Goal: Information Seeking & Learning: Learn about a topic

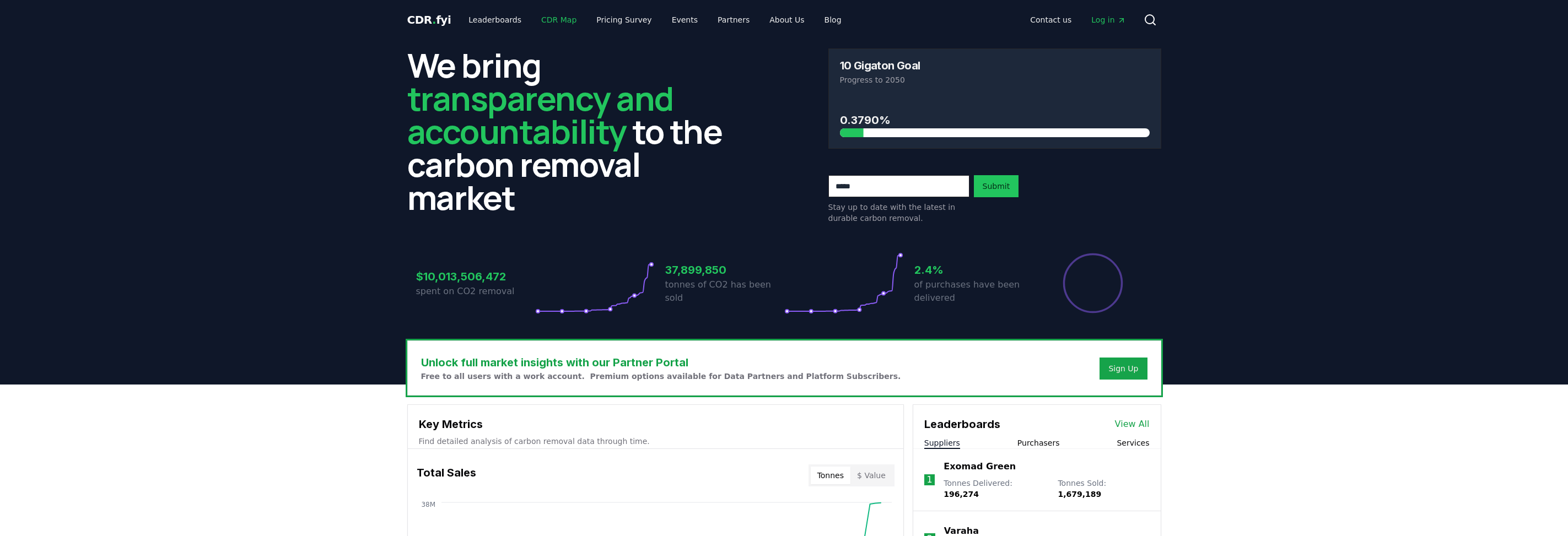
click at [549, 23] on link "CDR Map" at bounding box center [559, 20] width 53 height 20
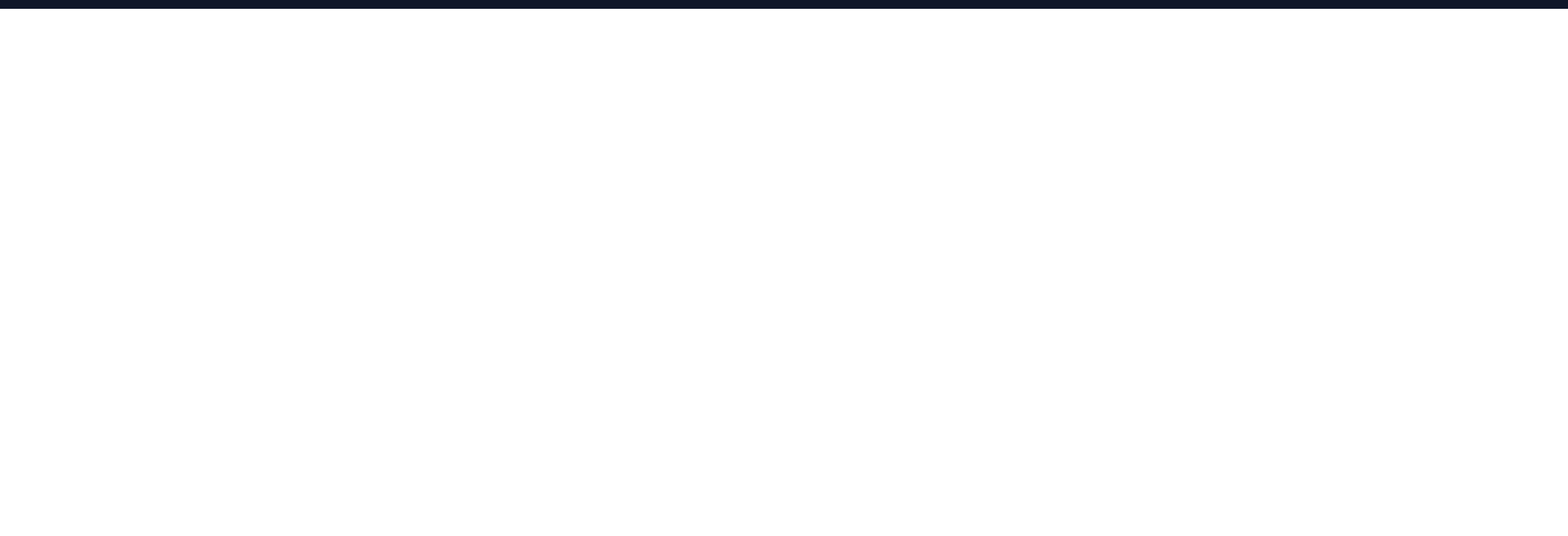
scroll to position [220, 0]
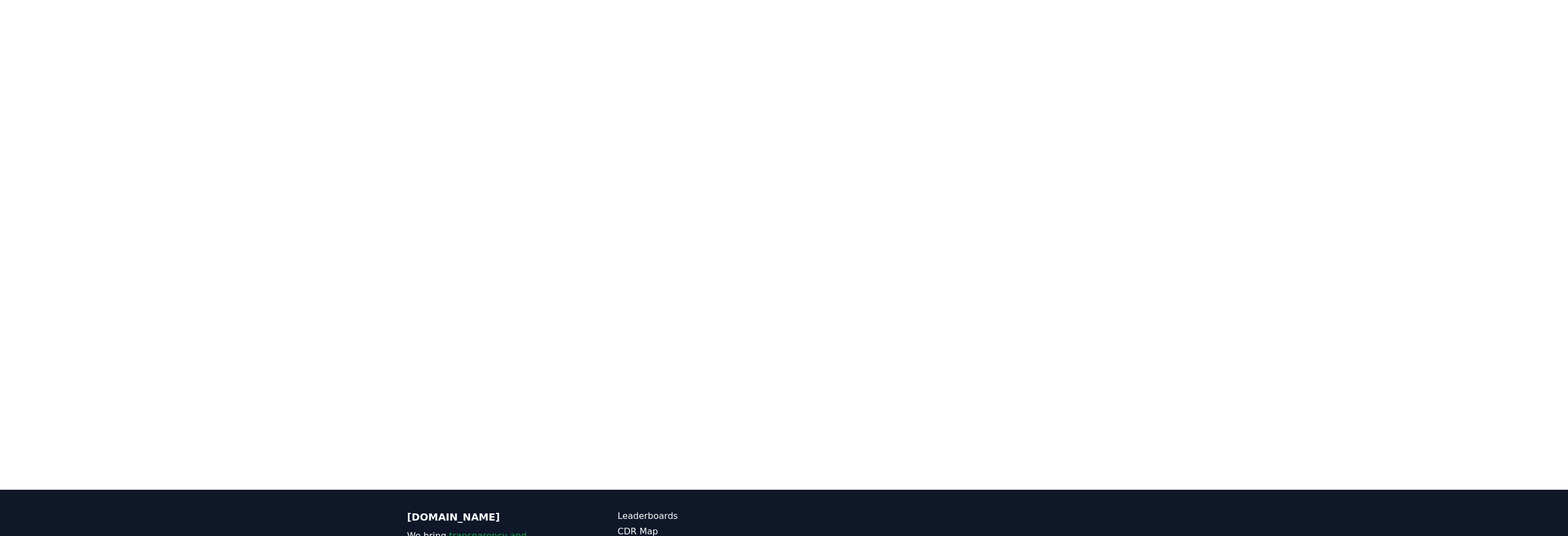
drag, startPoint x: 1276, startPoint y: 117, endPoint x: 1307, endPoint y: 317, distance: 202.4
click at [1308, 346] on div at bounding box center [784, 222] width 1568 height 536
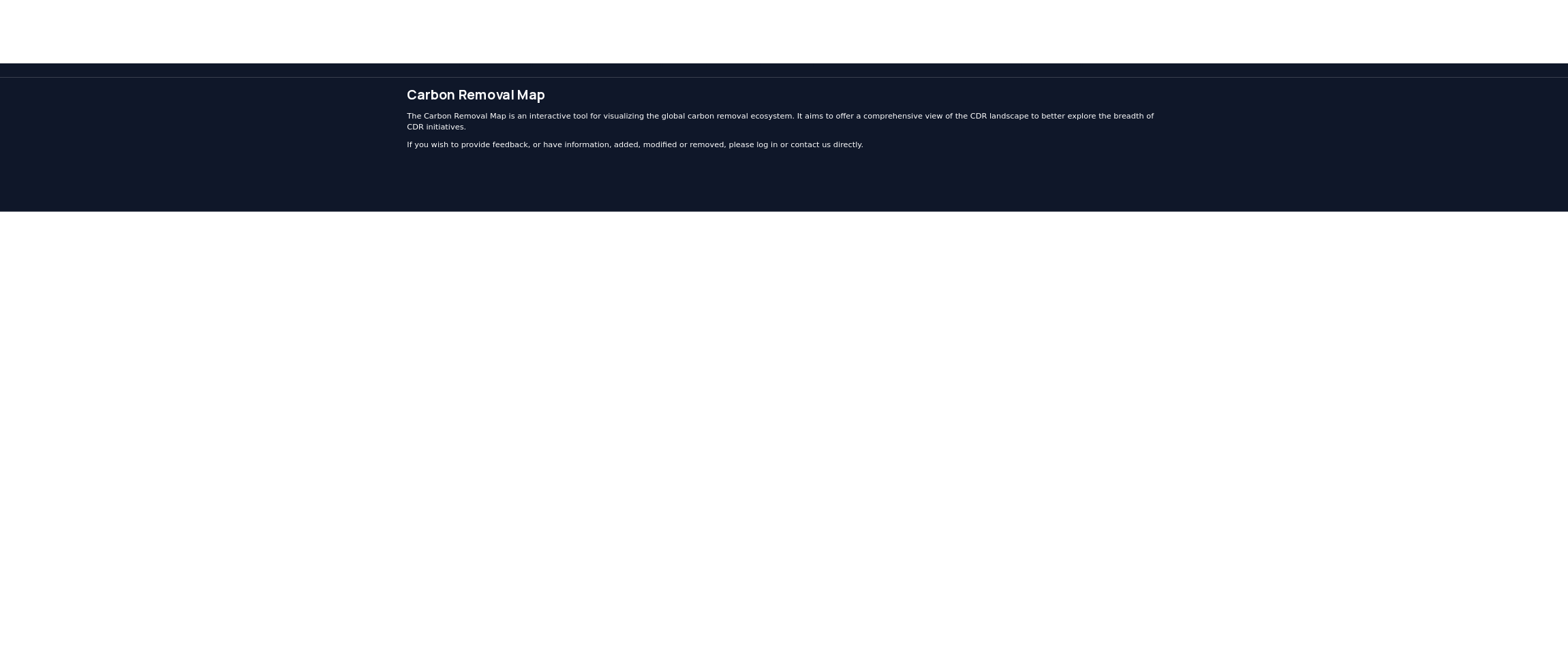
scroll to position [0, 0]
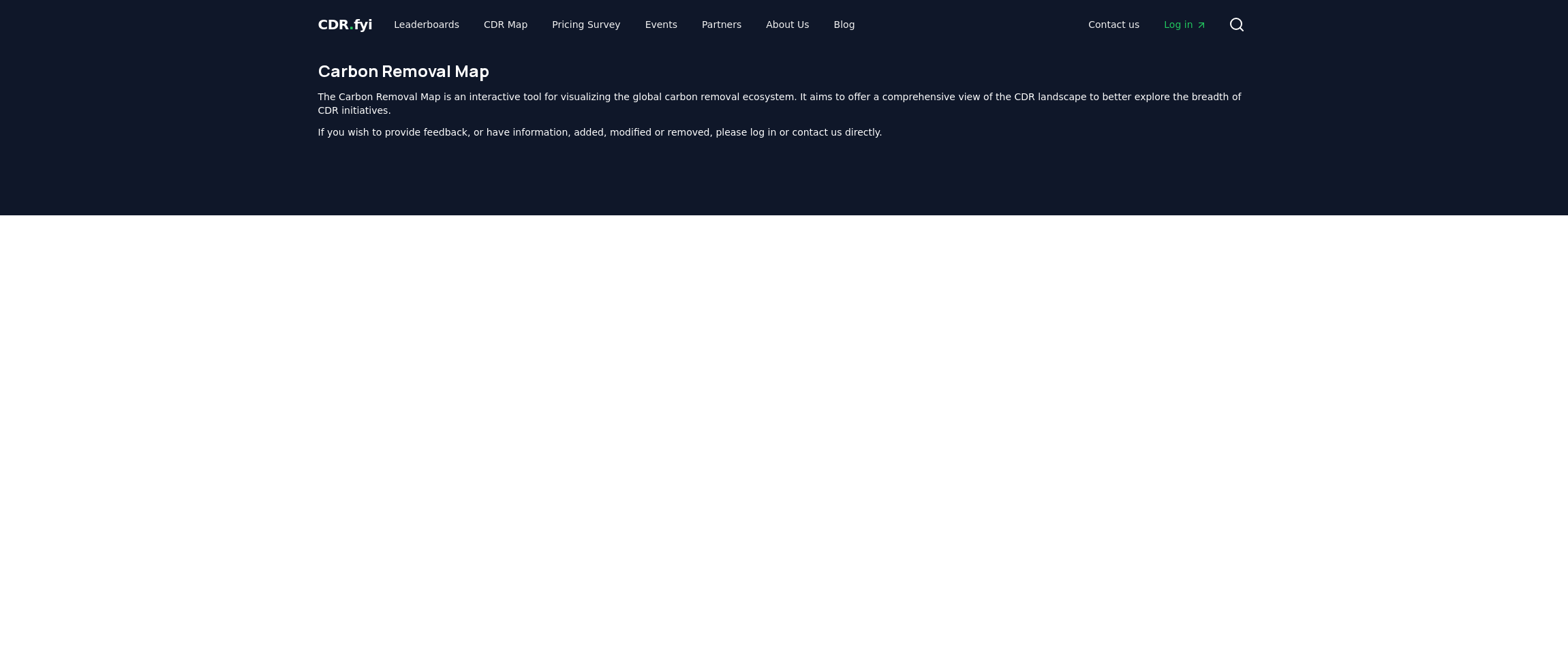
click at [9, 603] on div at bounding box center [784, 547] width 1568 height 663
click at [153, 318] on div at bounding box center [784, 547] width 1568 height 663
click at [424, 24] on link "Leaderboards" at bounding box center [426, 25] width 87 height 25
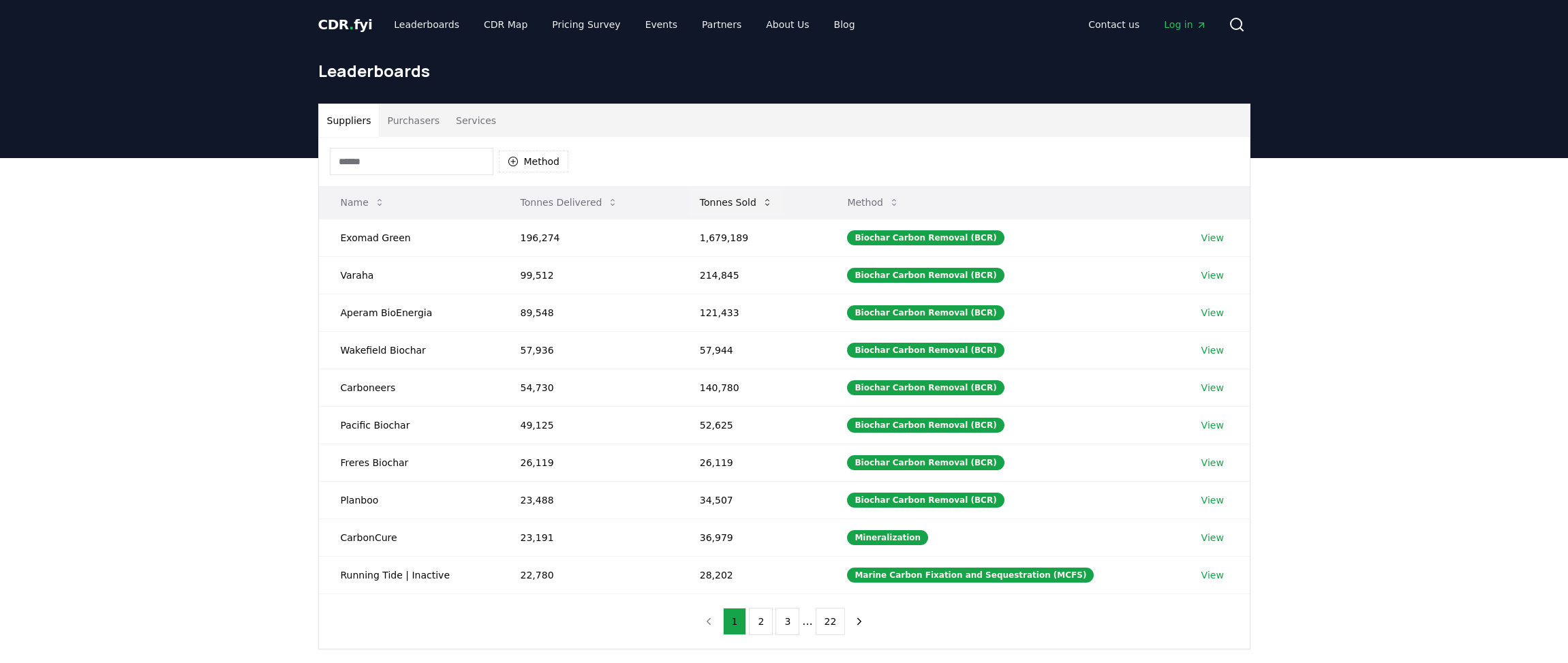
click at [772, 202] on icon at bounding box center [767, 202] width 11 height 11
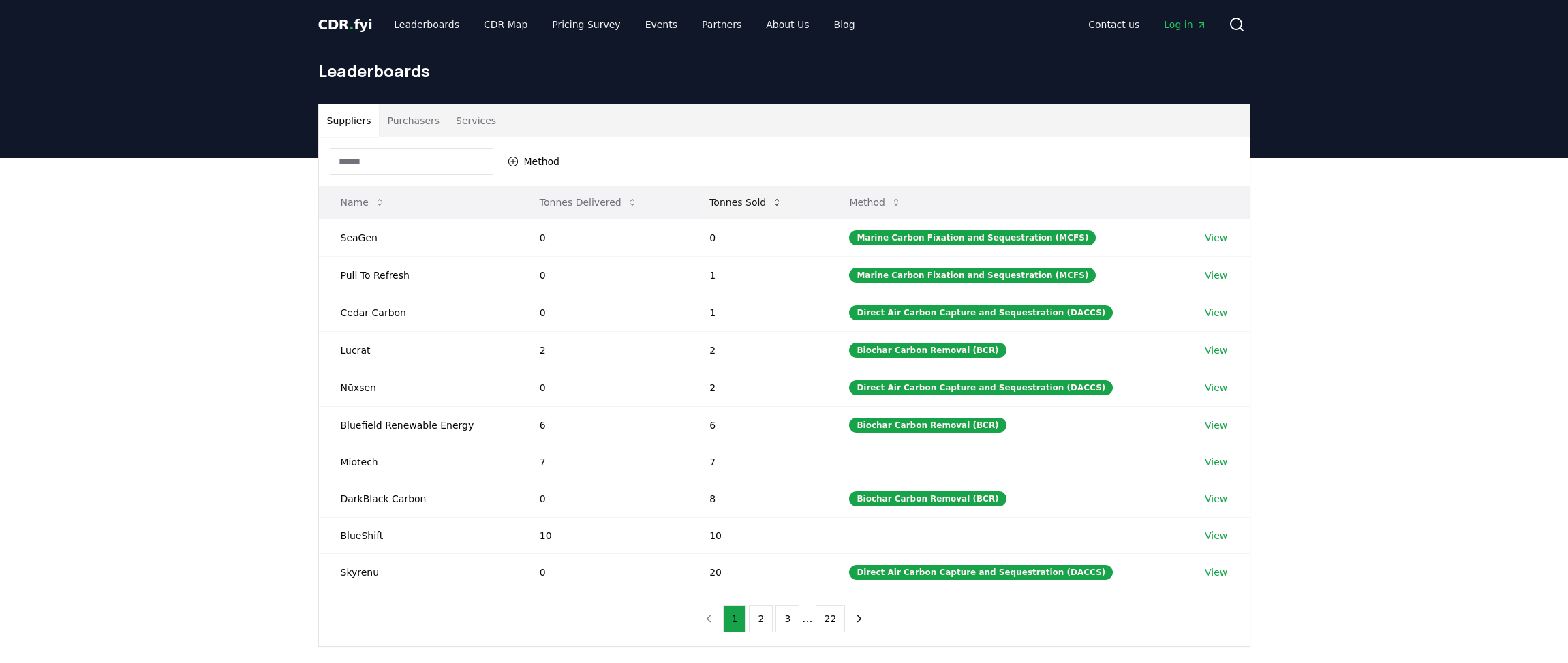
click at [779, 202] on icon at bounding box center [777, 202] width 11 height 11
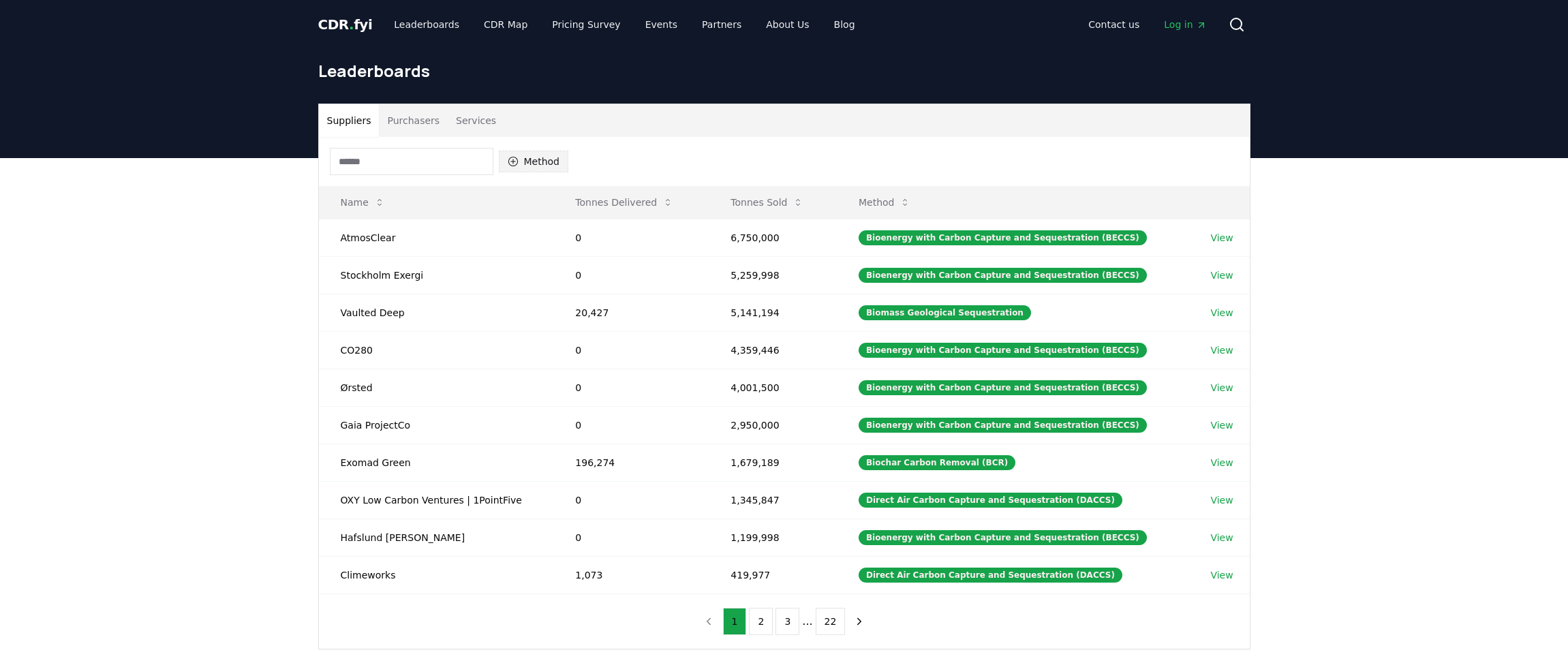
click at [532, 156] on button "Method" at bounding box center [534, 162] width 70 height 22
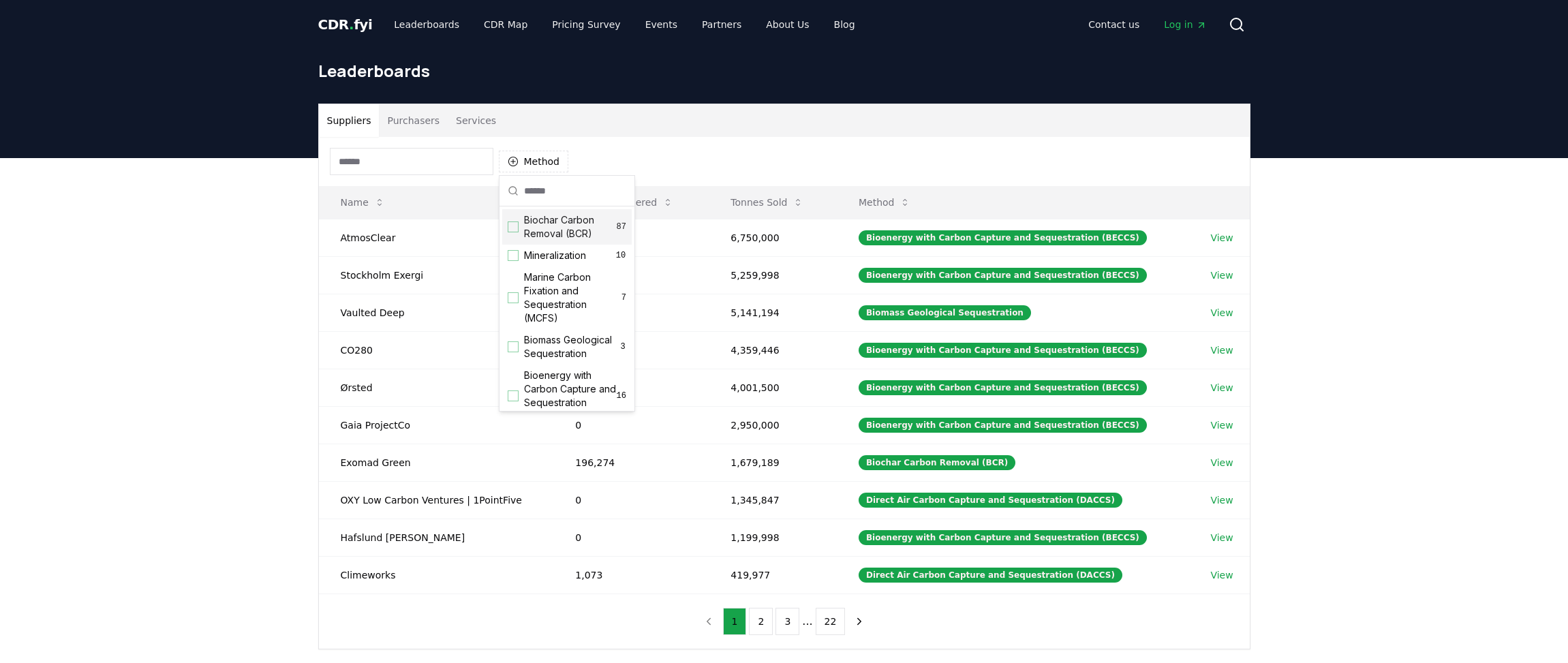
click at [511, 230] on div "Suggestions" at bounding box center [513, 227] width 11 height 11
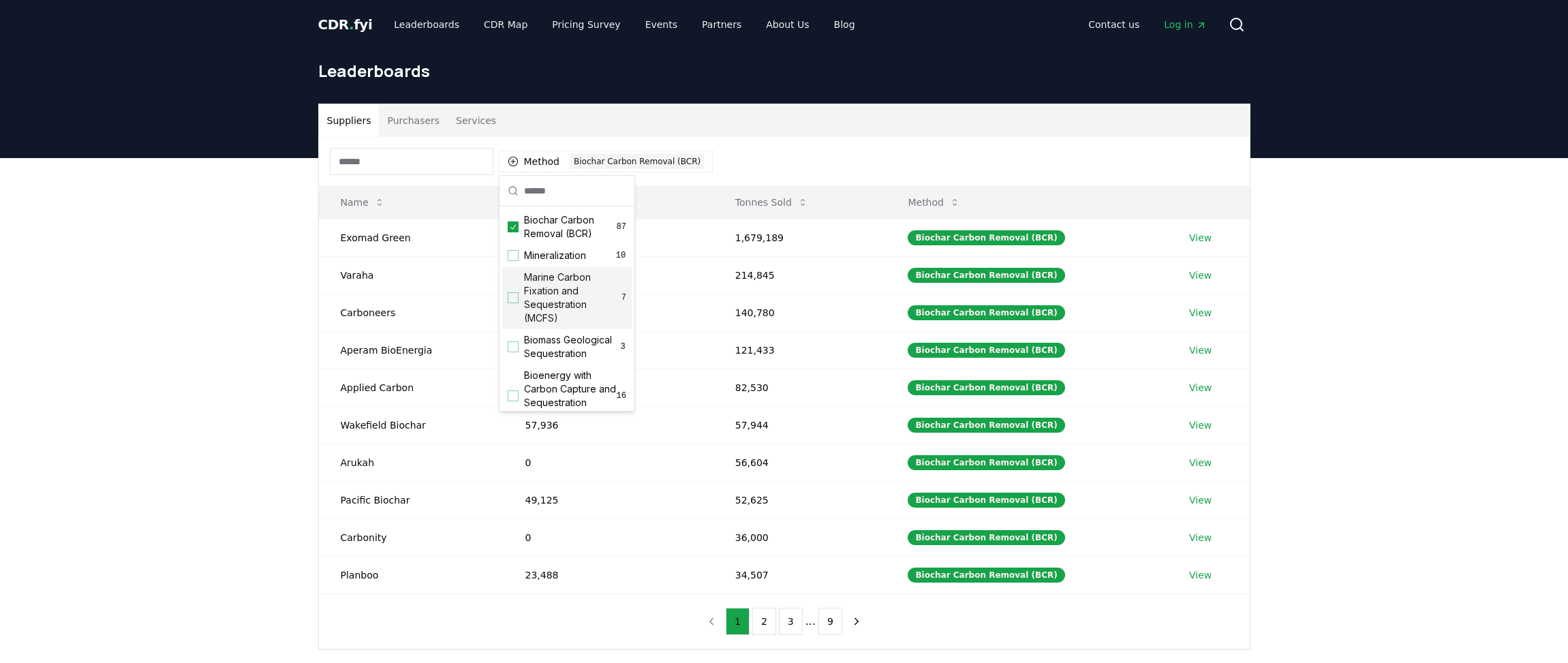
click at [595, 635] on div "Method 1 Biochar Carbon Removal (BCR) Name Tonnes Delivered Tonnes Sold Method …" at bounding box center [784, 392] width 930 height 511
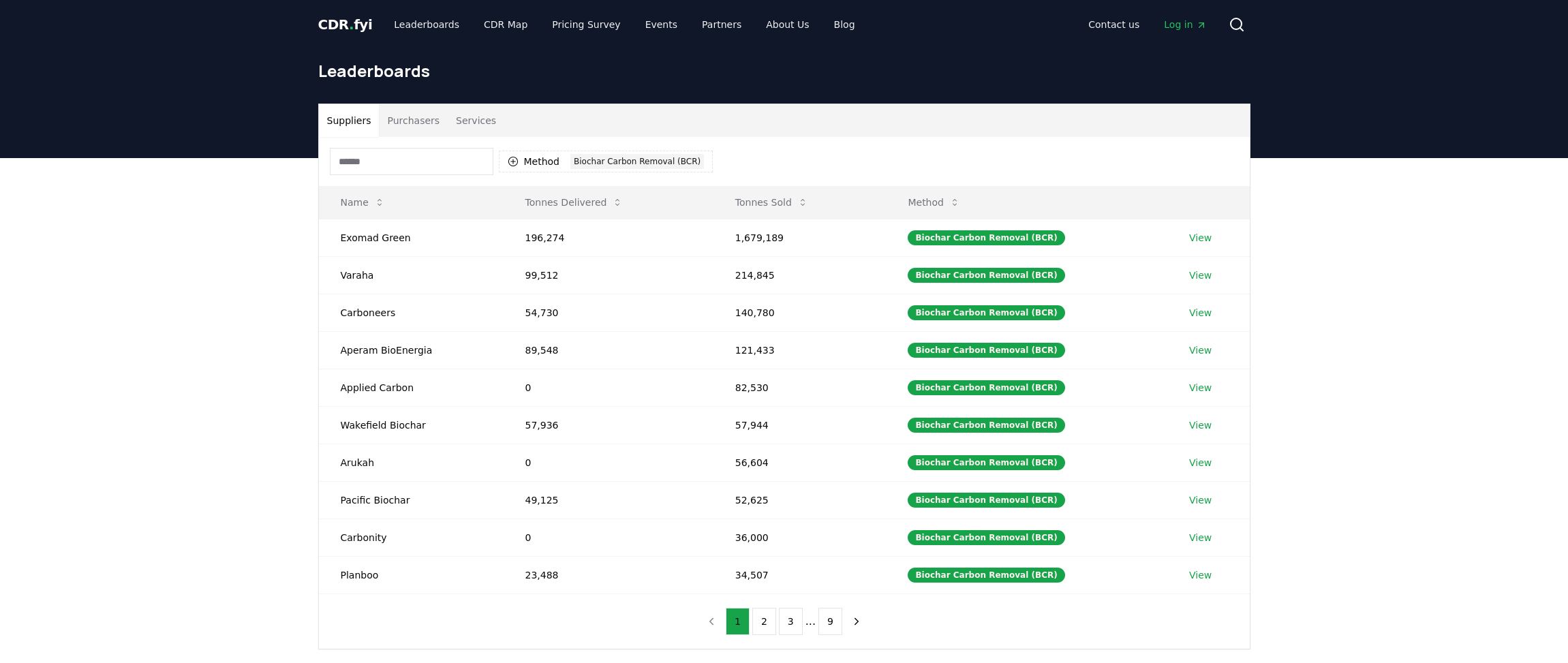
click at [578, 638] on div "Method 1 Biochar Carbon Removal (BCR) Name Tonnes Delivered Tonnes Sold Method …" at bounding box center [784, 392] width 930 height 511
click at [569, 638] on div "Method 1 Biochar Carbon Removal (BCR) Name Tonnes Delivered Tonnes Sold Method …" at bounding box center [784, 392] width 930 height 511
click at [741, 237] on td "1,679,189" at bounding box center [800, 237] width 173 height 38
click at [374, 245] on td "Exomad Green" at bounding box center [411, 237] width 185 height 38
click at [1191, 242] on link "View" at bounding box center [1200, 238] width 22 height 14
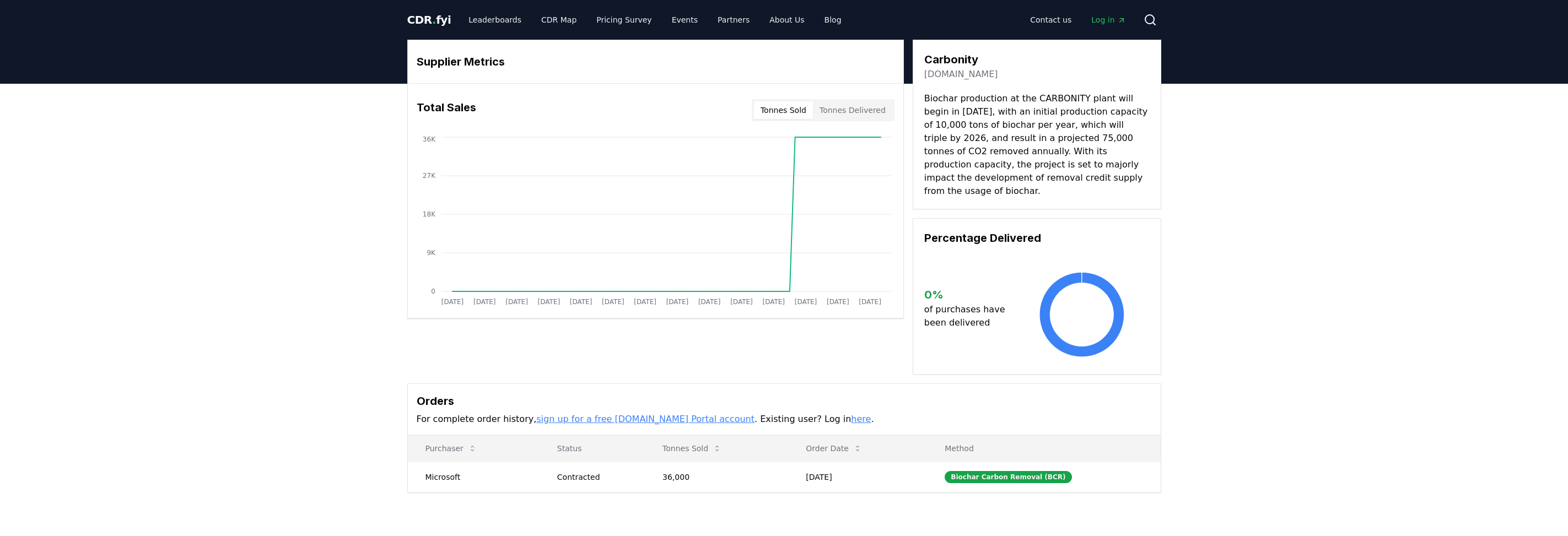
click at [801, 114] on button "Tonnes Sold" at bounding box center [783, 110] width 59 height 17
click at [855, 114] on button "Tonnes Delivered" at bounding box center [853, 110] width 80 height 17
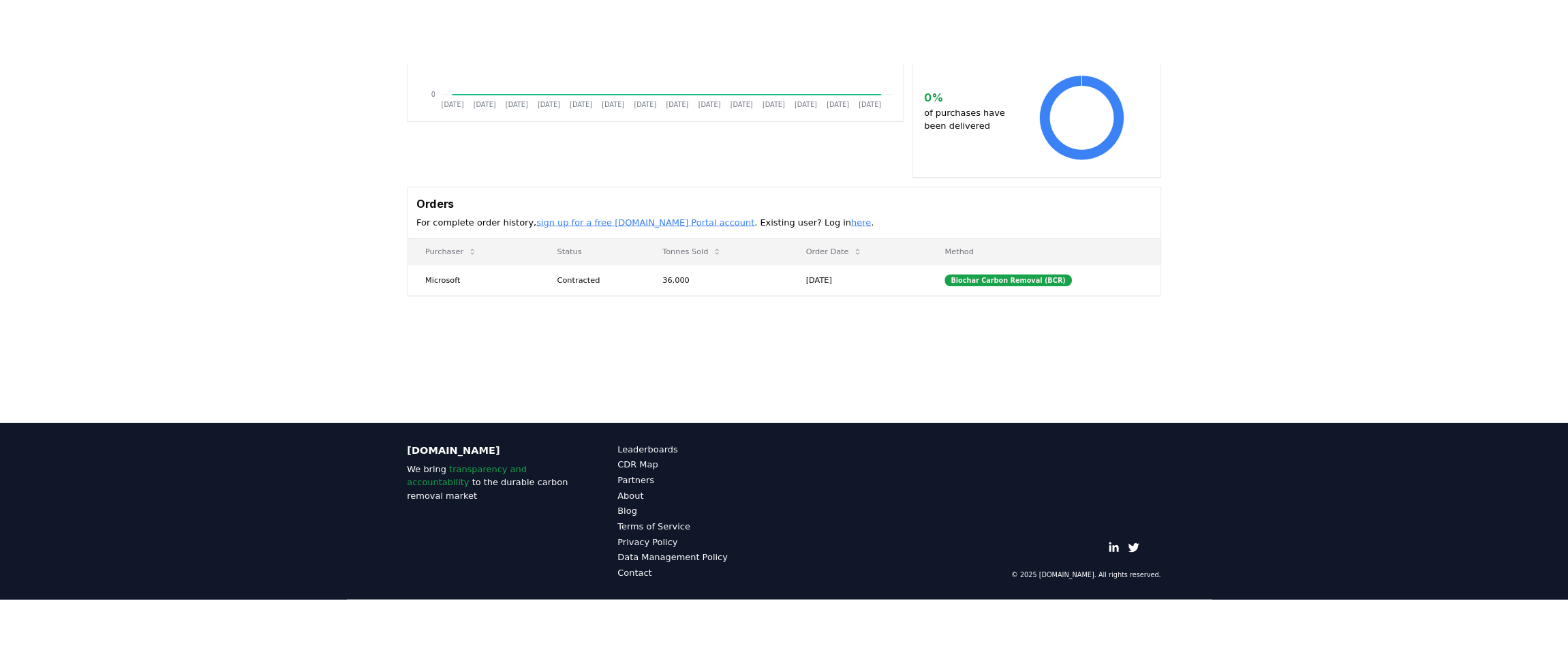
scroll to position [49, 0]
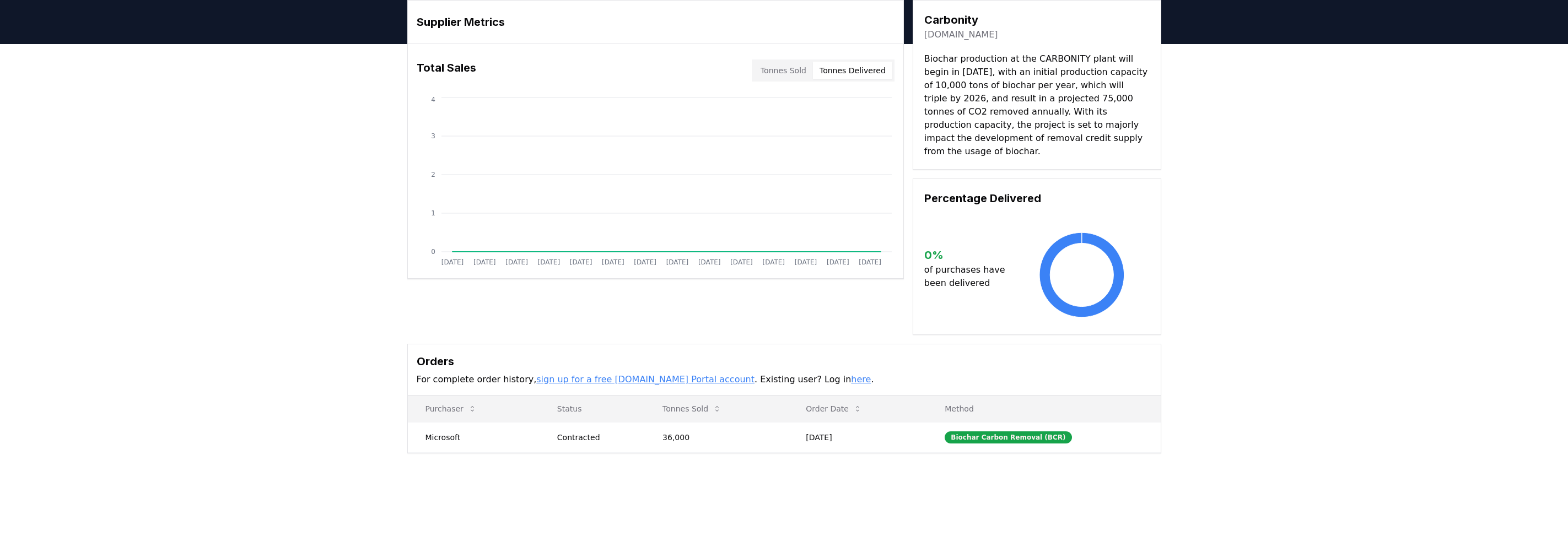
click at [856, 466] on div "Supplier Metrics Total Sales Tonnes Sold Tonnes Delivered Jan 2019 Jul 2019 Jan…" at bounding box center [784, 270] width 1568 height 453
click at [805, 330] on div "Supplier Metrics Total Sales Tonnes Sold Tonnes Delivered Jan 2019 Jul 2019 Jan…" at bounding box center [784, 226] width 772 height 453
click at [807, 327] on div "Supplier Metrics Total Sales Tonnes Sold Tonnes Delivered Jan 2019 Jul 2019 Jan…" at bounding box center [784, 226] width 772 height 453
click at [801, 319] on div "Supplier Metrics Total Sales Tonnes Sold Tonnes Delivered Jan 2019 Jul 2019 Jan…" at bounding box center [784, 167] width 754 height 335
click at [800, 323] on div "Supplier Metrics Total Sales Tonnes Sold Tonnes Delivered Jan 2019 Jul 2019 Jan…" at bounding box center [784, 226] width 772 height 453
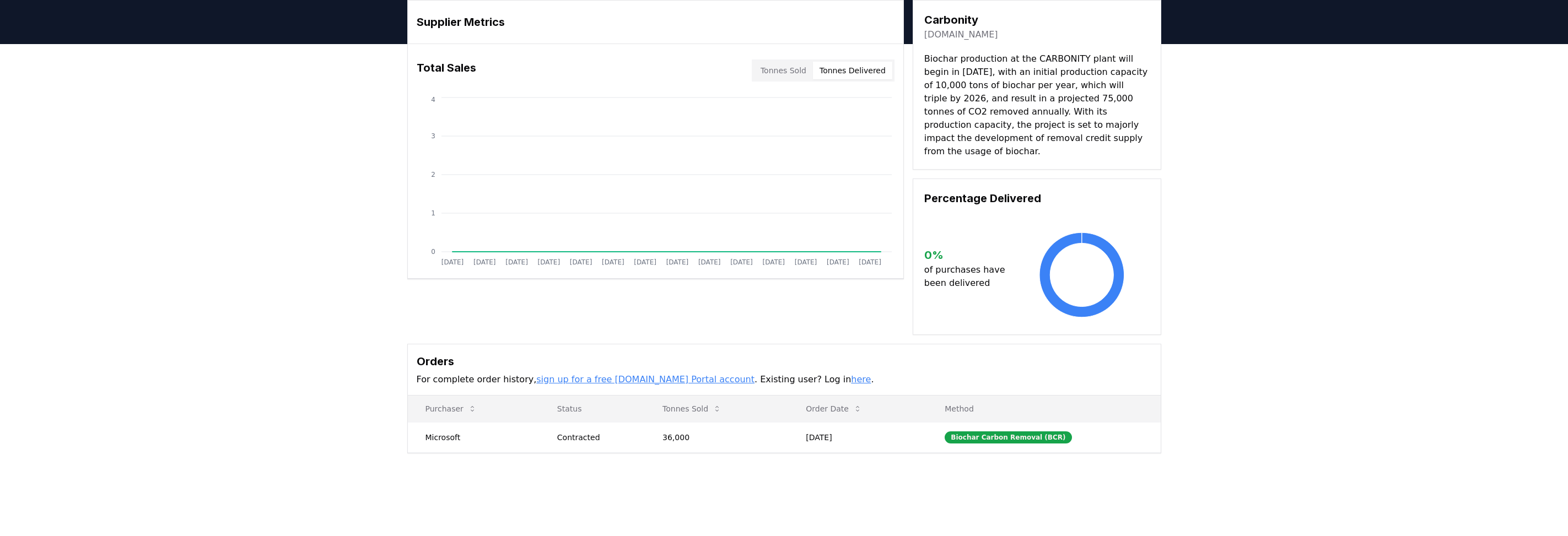
click at [803, 325] on div "Supplier Metrics Total Sales Tonnes Sold Tonnes Delivered Jan 2019 Jul 2019 Jan…" at bounding box center [784, 226] width 772 height 453
click at [886, 446] on div "Supplier Metrics Total Sales Tonnes Sold Tonnes Delivered Jan 2019 Jul 2019 Jan…" at bounding box center [784, 270] width 1568 height 453
click at [881, 450] on div "Supplier Metrics Total Sales Tonnes Sold Tonnes Delivered Jan 2019 Jul 2019 Jan…" at bounding box center [784, 270] width 1568 height 453
click at [812, 354] on h3 "Orders" at bounding box center [784, 361] width 735 height 17
drag, startPoint x: 795, startPoint y: 299, endPoint x: 805, endPoint y: 406, distance: 107.5
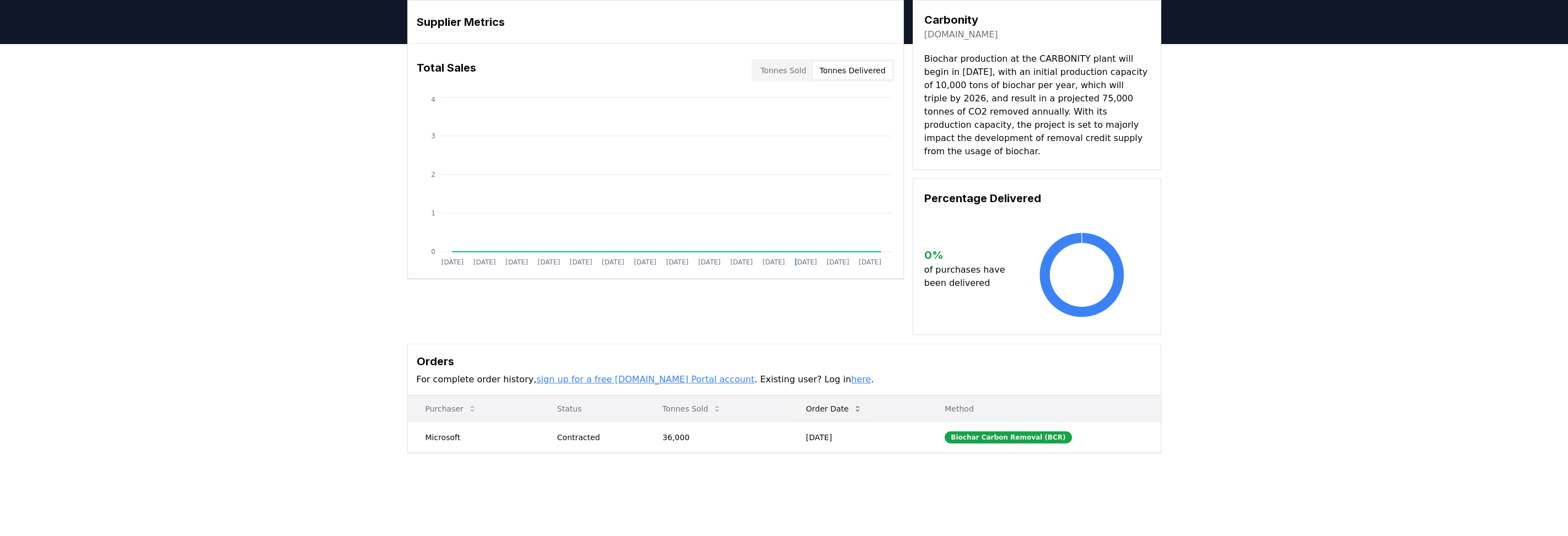
click at [803, 400] on div "Supplier Metrics Total Sales Tonnes Sold Tonnes Delivered Jan 2019 Jul 2019 Jan…" at bounding box center [784, 226] width 772 height 453
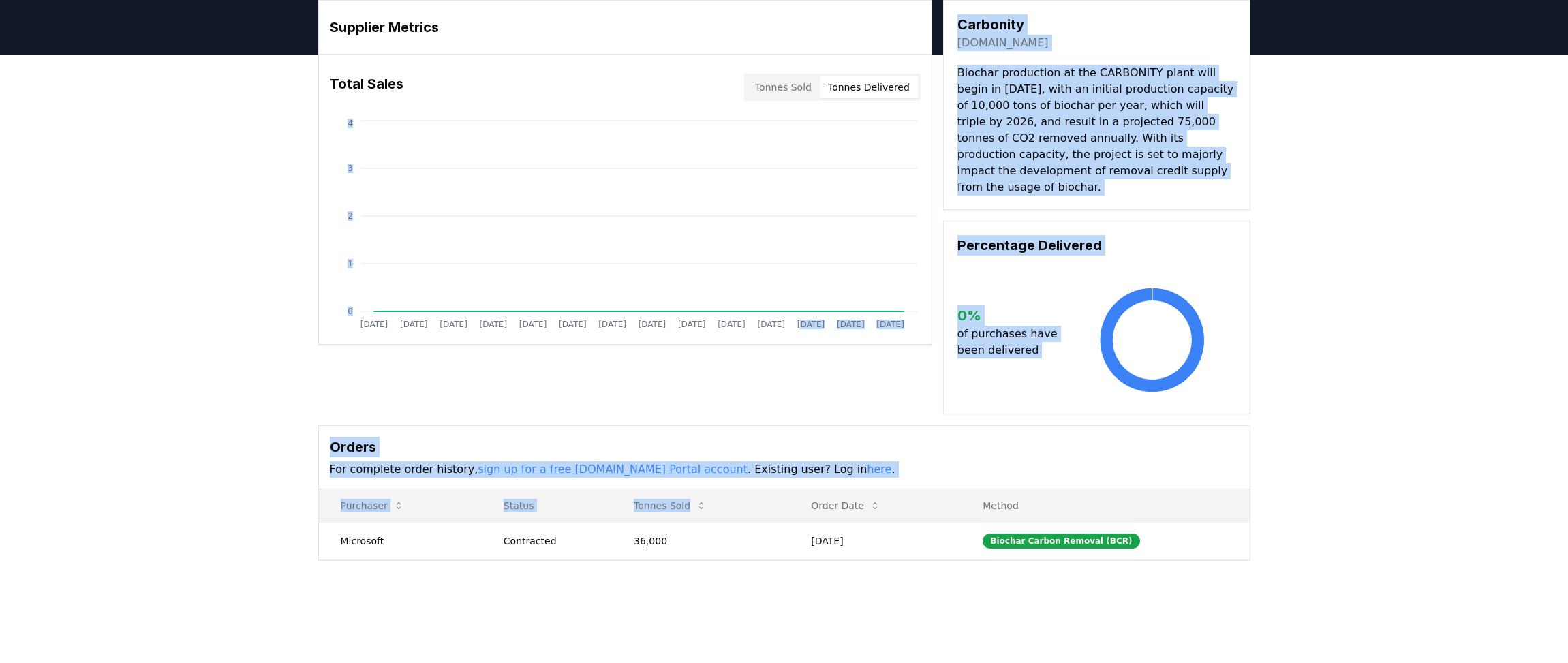
click at [984, 461] on p "For complete order history, sign up for a free CDR.fyi Portal account . Existin…" at bounding box center [784, 469] width 909 height 16
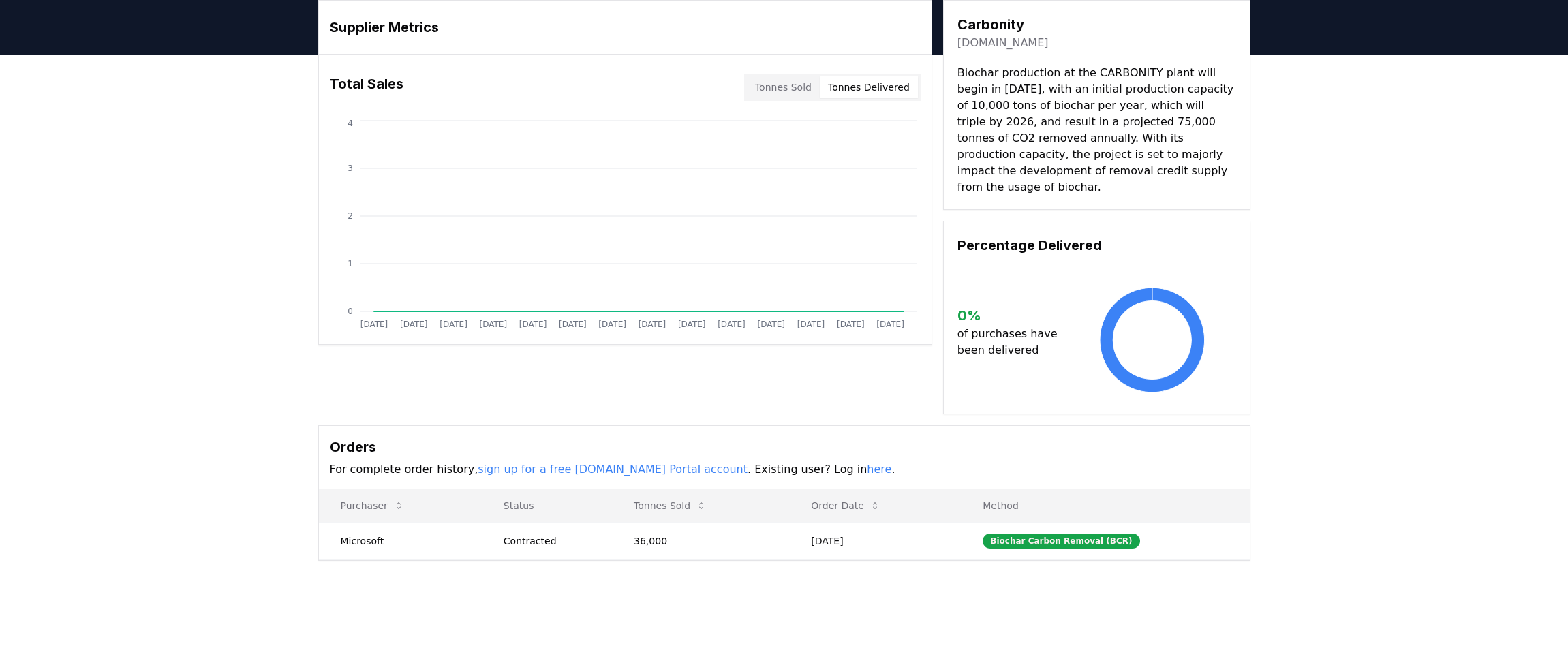
click at [873, 437] on h3 "Orders" at bounding box center [784, 447] width 909 height 21
click at [799, 389] on div "Supplier Metrics Total Sales Tonnes Sold Tonnes Delivered Jan 2019 Jul 2019 Jan…" at bounding box center [784, 207] width 932 height 415
click at [817, 426] on div "Orders For complete order history, sign up for a free CDR.fyi Portal account . …" at bounding box center [784, 458] width 930 height 63
click at [834, 426] on div "Orders For complete order history, sign up for a free CDR.fyi Portal account . …" at bounding box center [784, 458] width 930 height 63
click at [835, 426] on div "Orders For complete order history, sign up for a free CDR.fyi Portal account . …" at bounding box center [784, 458] width 930 height 63
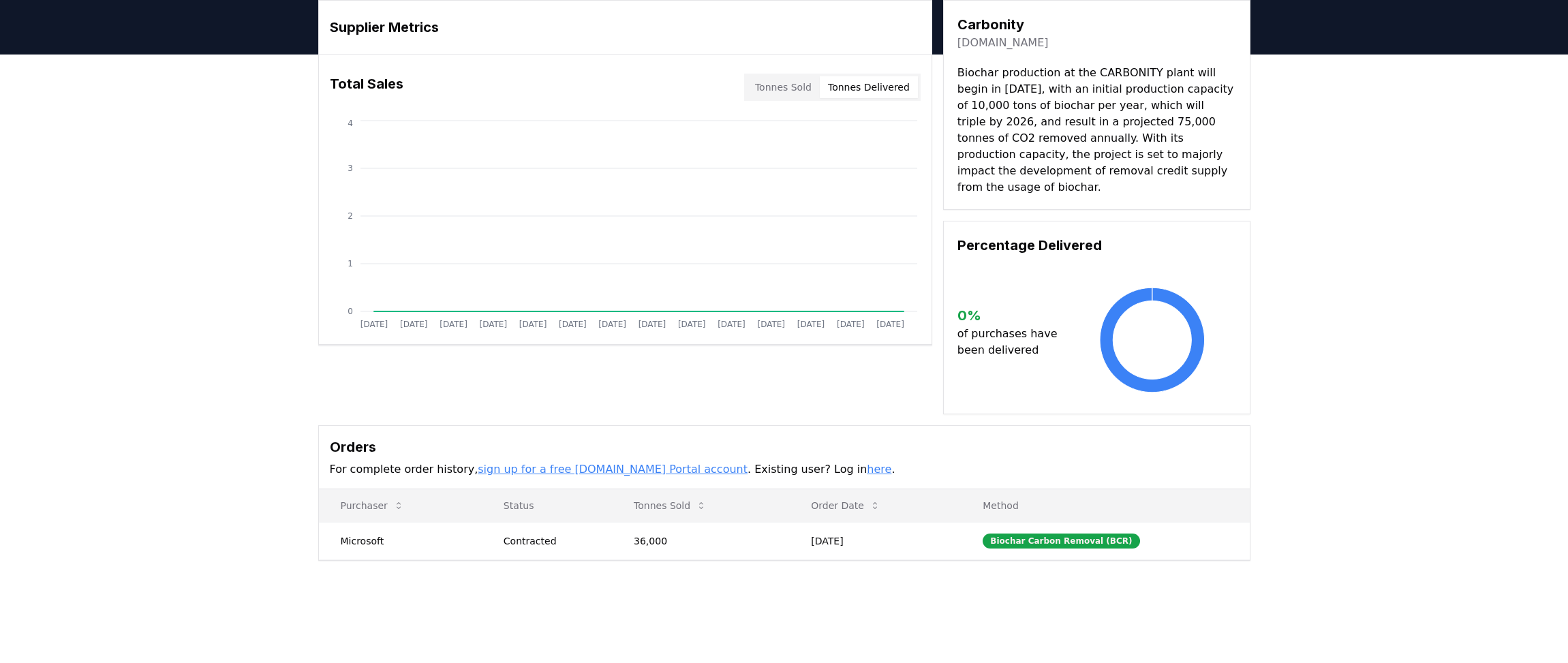
click at [826, 391] on div "Supplier Metrics Total Sales Tonnes Sold Tonnes Delivered Jan 2019 Jul 2019 Jan…" at bounding box center [784, 207] width 932 height 415
click at [841, 437] on h3 "Orders" at bounding box center [784, 447] width 909 height 21
click at [850, 442] on div "Orders For complete order history, sign up for a free CDR.fyi Portal account . …" at bounding box center [784, 458] width 930 height 63
drag, startPoint x: 829, startPoint y: 394, endPoint x: 845, endPoint y: 447, distance: 55.4
click at [841, 439] on div "Supplier Metrics Total Sales Tonnes Sold Tonnes Delivered Jan 2019 Jul 2019 Jan…" at bounding box center [784, 280] width 954 height 561
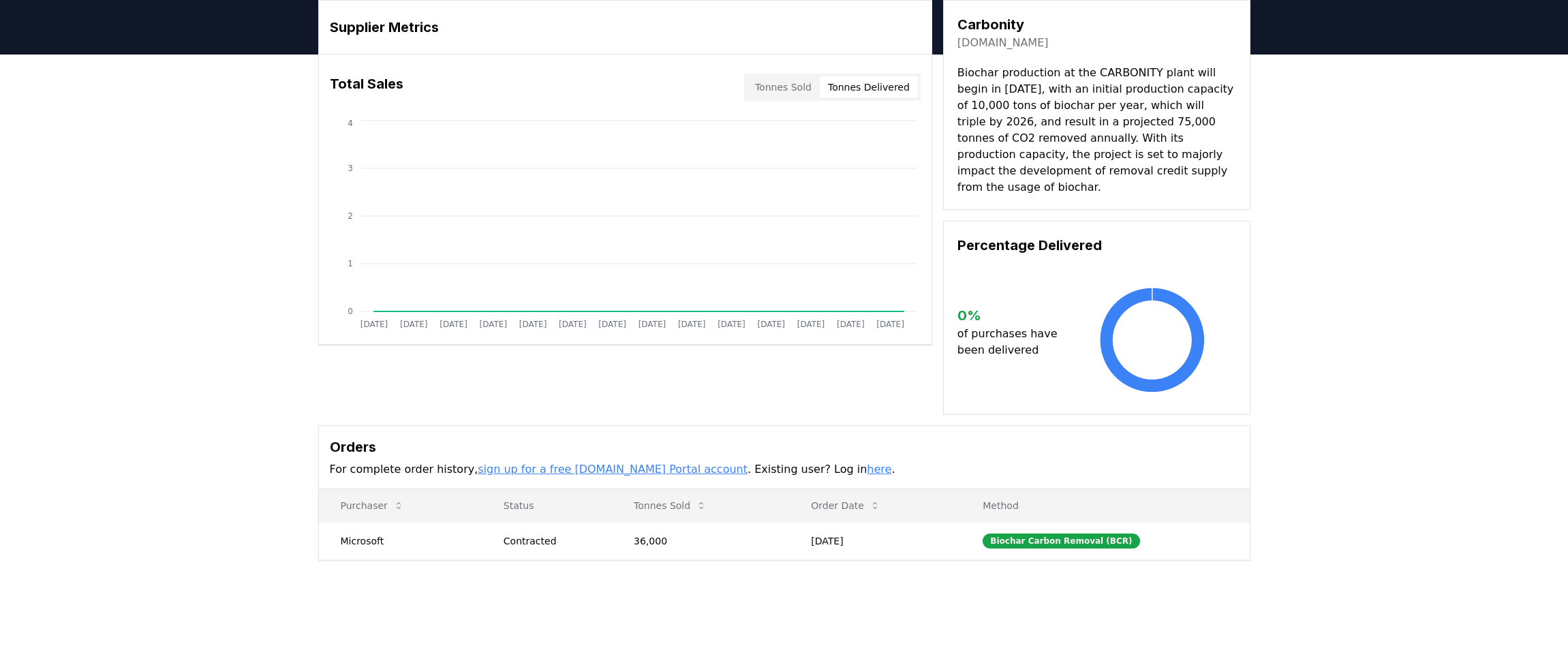
drag, startPoint x: 845, startPoint y: 447, endPoint x: 849, endPoint y: 455, distance: 8.9
click at [849, 461] on p "For complete order history, sign up for a free CDR.fyi Portal account . Existin…" at bounding box center [784, 469] width 909 height 16
drag, startPoint x: 849, startPoint y: 453, endPoint x: 844, endPoint y: 439, distance: 14.9
click at [848, 461] on p "For complete order history, sign up for a free CDR.fyi Portal account . Existin…" at bounding box center [784, 469] width 909 height 16
click at [854, 437] on h3 "Orders" at bounding box center [784, 447] width 909 height 21
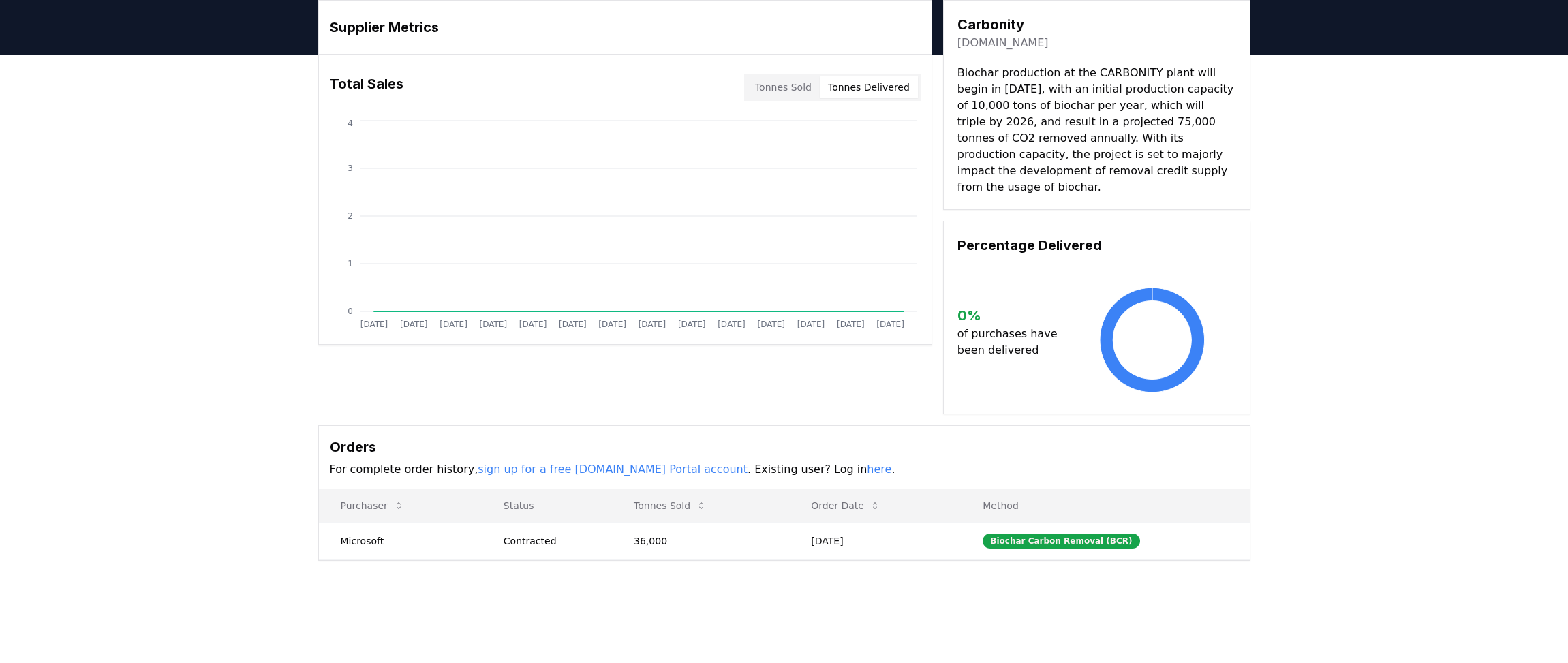
click at [950, 595] on div "Supplier Metrics Total Sales Tonnes Sold Tonnes Delivered Jan 2019 Jul 2019 Jan…" at bounding box center [784, 335] width 1568 height 561
click at [917, 438] on h3 "Orders" at bounding box center [784, 447] width 909 height 21
click at [911, 461] on p "For complete order history, sign up for a free CDR.fyi Portal account . Existin…" at bounding box center [784, 469] width 909 height 16
click at [928, 461] on p "For complete order history, sign up for a free CDR.fyi Portal account . Existin…" at bounding box center [784, 469] width 909 height 16
click at [930, 461] on p "For complete order history, sign up for a free CDR.fyi Portal account . Existin…" at bounding box center [784, 469] width 909 height 16
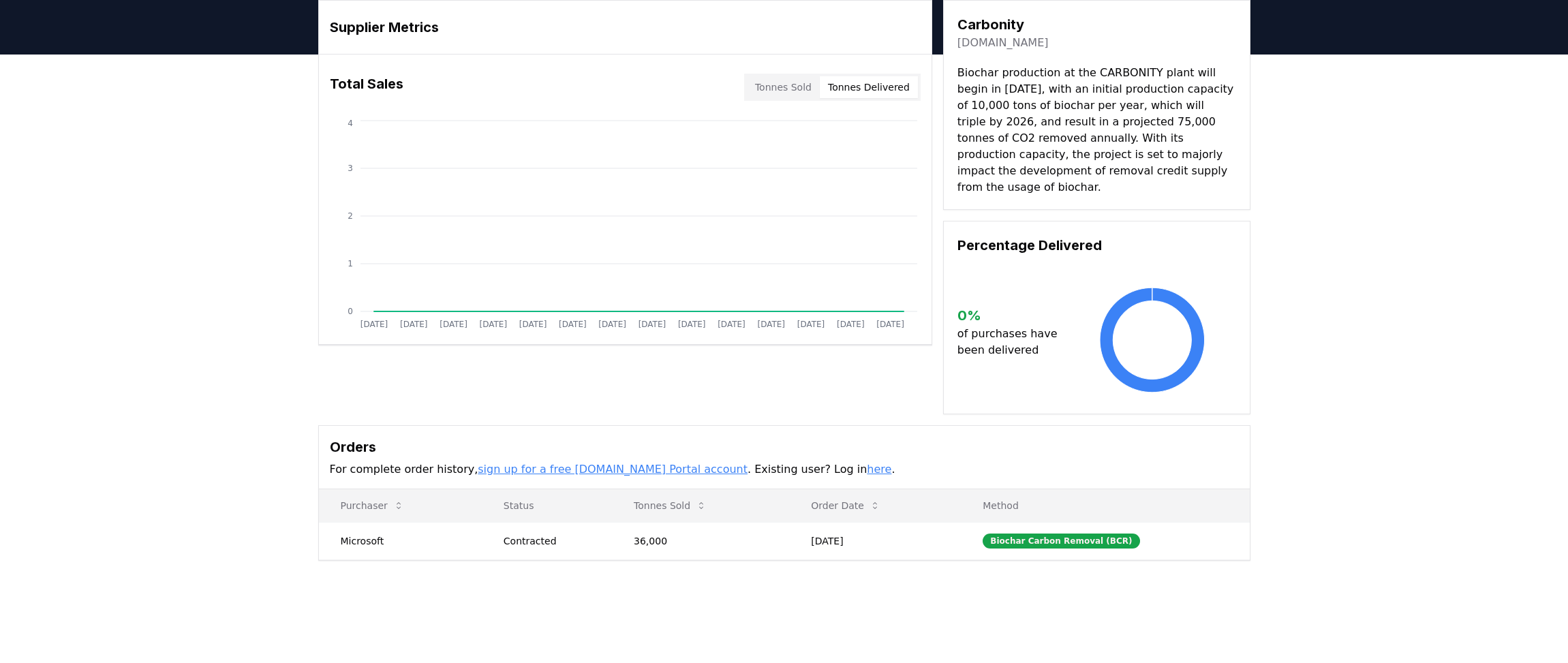
click at [920, 461] on p "For complete order history, sign up for a free CDR.fyi Portal account . Existin…" at bounding box center [784, 469] width 909 height 16
click at [913, 461] on p "For complete order history, sign up for a free CDR.fyi Portal account . Existin…" at bounding box center [784, 469] width 909 height 16
click at [911, 443] on div "Orders For complete order history, sign up for a free CDR.fyi Portal account . …" at bounding box center [784, 458] width 930 height 63
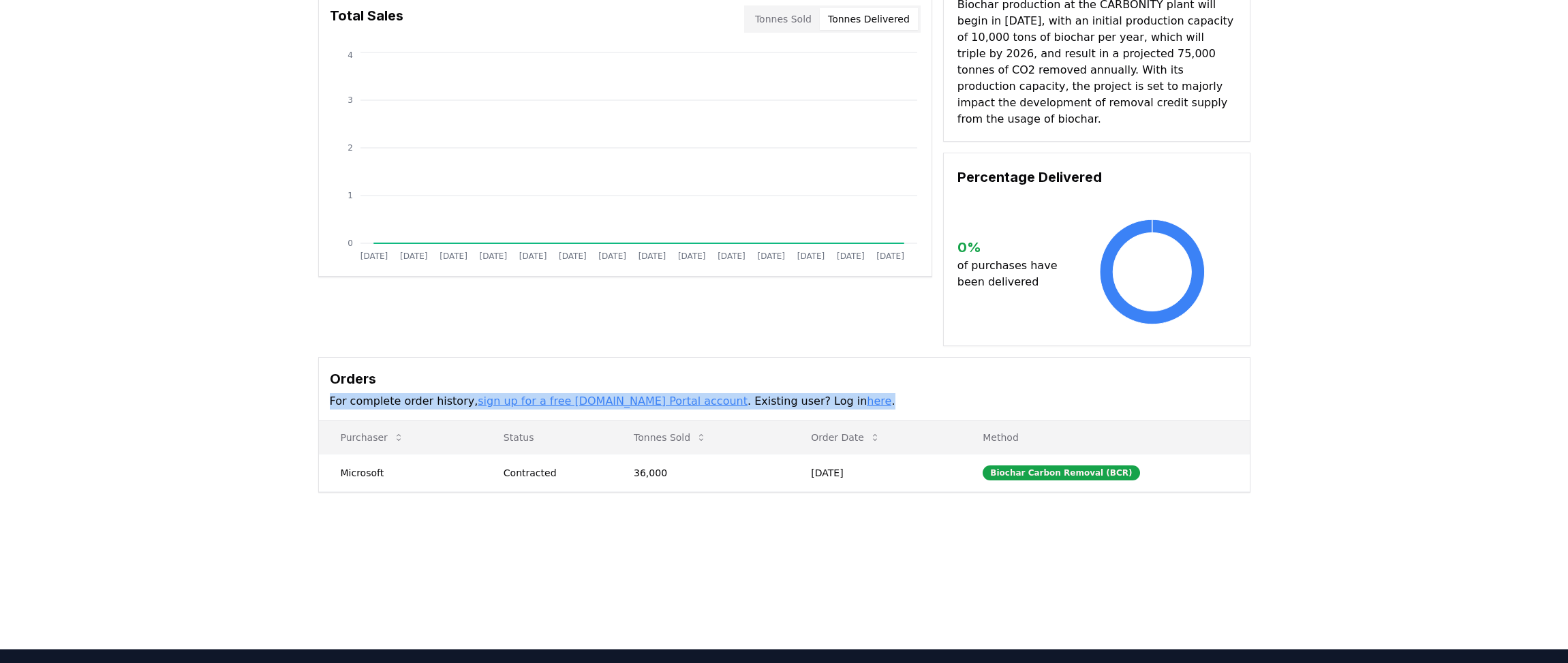
drag, startPoint x: 898, startPoint y: 368, endPoint x: 960, endPoint y: 525, distance: 168.8
click at [960, 525] on div "Supplier Metrics Total Sales Tonnes Sold Tonnes Delivered Jan 2019 Jul 2019 Jan…" at bounding box center [784, 266] width 1568 height 561
click at [960, 526] on div "Supplier Metrics Total Sales Tonnes Sold Tonnes Delivered Jan 2019 Jul 2019 Jan…" at bounding box center [784, 266] width 1568 height 561
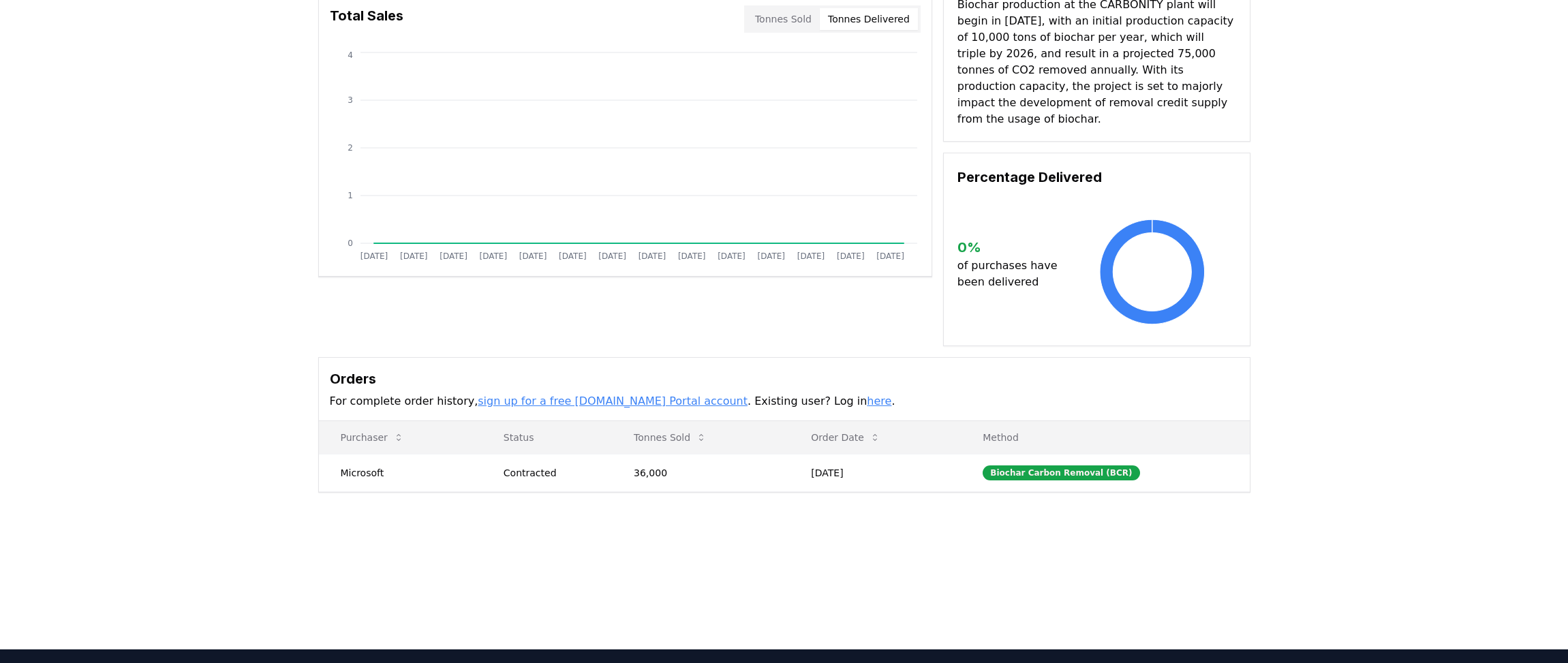
drag, startPoint x: 897, startPoint y: 381, endPoint x: 894, endPoint y: 414, distance: 33.1
click at [896, 393] on p "For complete order history, sign up for a free CDR.fyi Portal account . Existin…" at bounding box center [784, 401] width 909 height 16
click at [936, 550] on main "Supplier Metrics Total Sales Tonnes Sold Tonnes Delivered Jan 2019 Jul 2019 Jan…" at bounding box center [784, 318] width 1568 height 663
click at [959, 541] on main "Supplier Metrics Total Sales Tonnes Sold Tonnes Delivered Jan 2019 Jul 2019 Jan…" at bounding box center [784, 318] width 1568 height 663
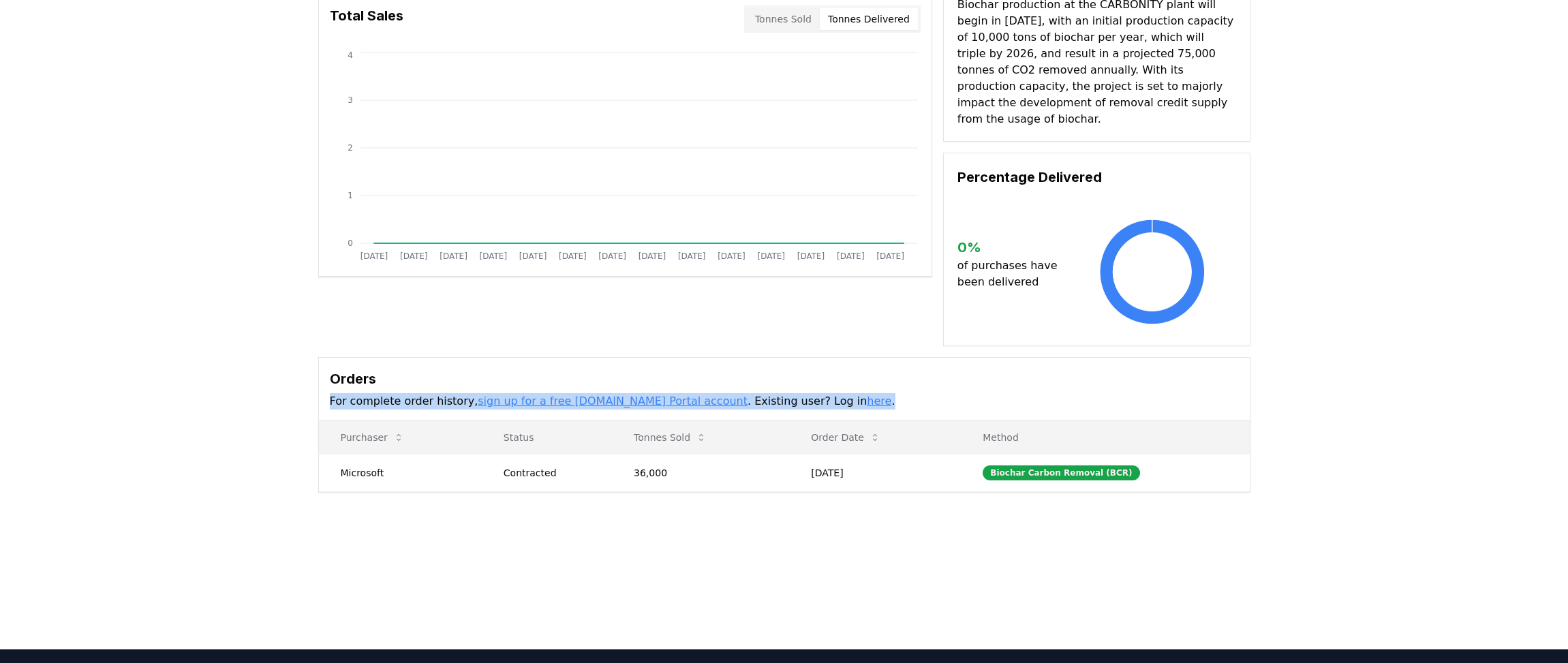
drag, startPoint x: 930, startPoint y: 358, endPoint x: 945, endPoint y: 543, distance: 185.6
click at [945, 543] on main "Supplier Metrics Total Sales Tonnes Sold Tonnes Delivered Jan 2019 Jul 2019 Jan…" at bounding box center [784, 318] width 1568 height 663
drag, startPoint x: 945, startPoint y: 543, endPoint x: 922, endPoint y: 524, distance: 29.8
click at [931, 541] on main "Supplier Metrics Total Sales Tonnes Sold Tonnes Delivered Jan 2019 Jul 2019 Jan…" at bounding box center [784, 318] width 1568 height 663
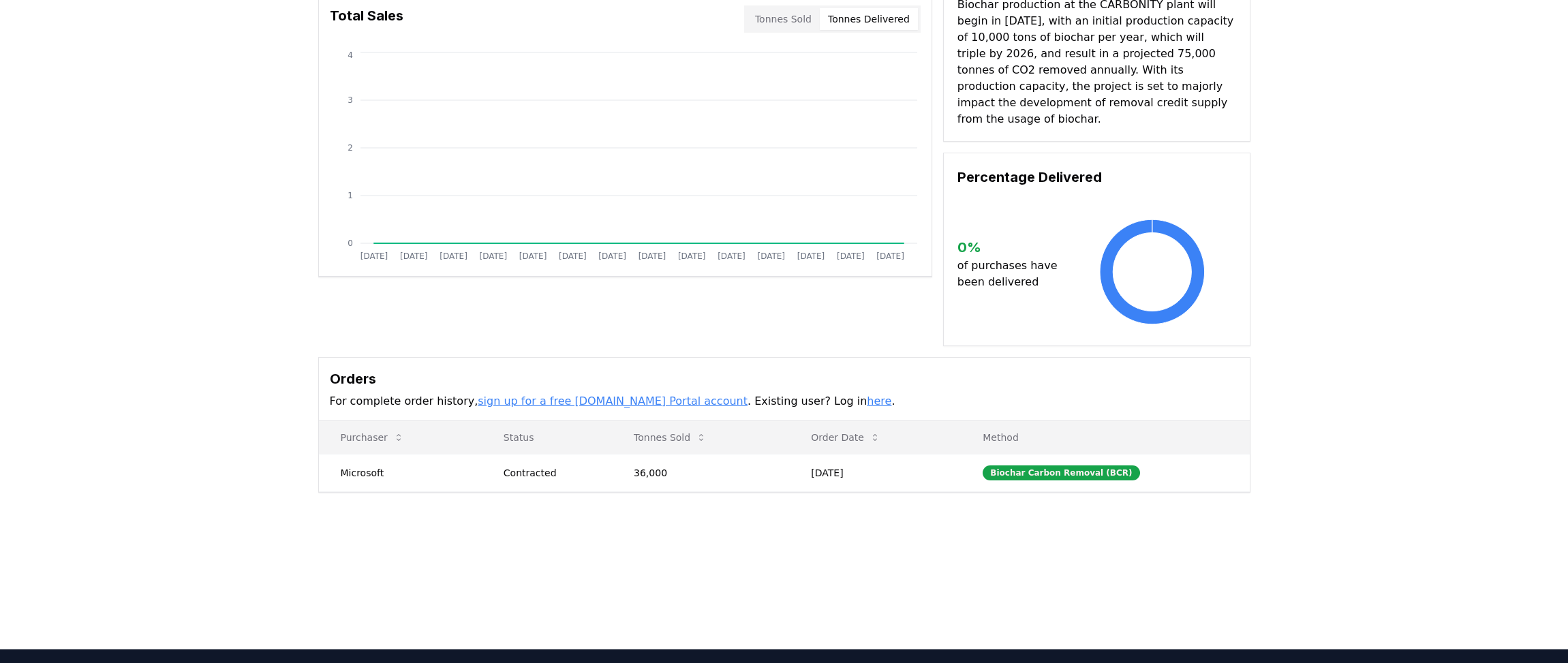
click at [897, 369] on h3 "Orders" at bounding box center [784, 378] width 909 height 21
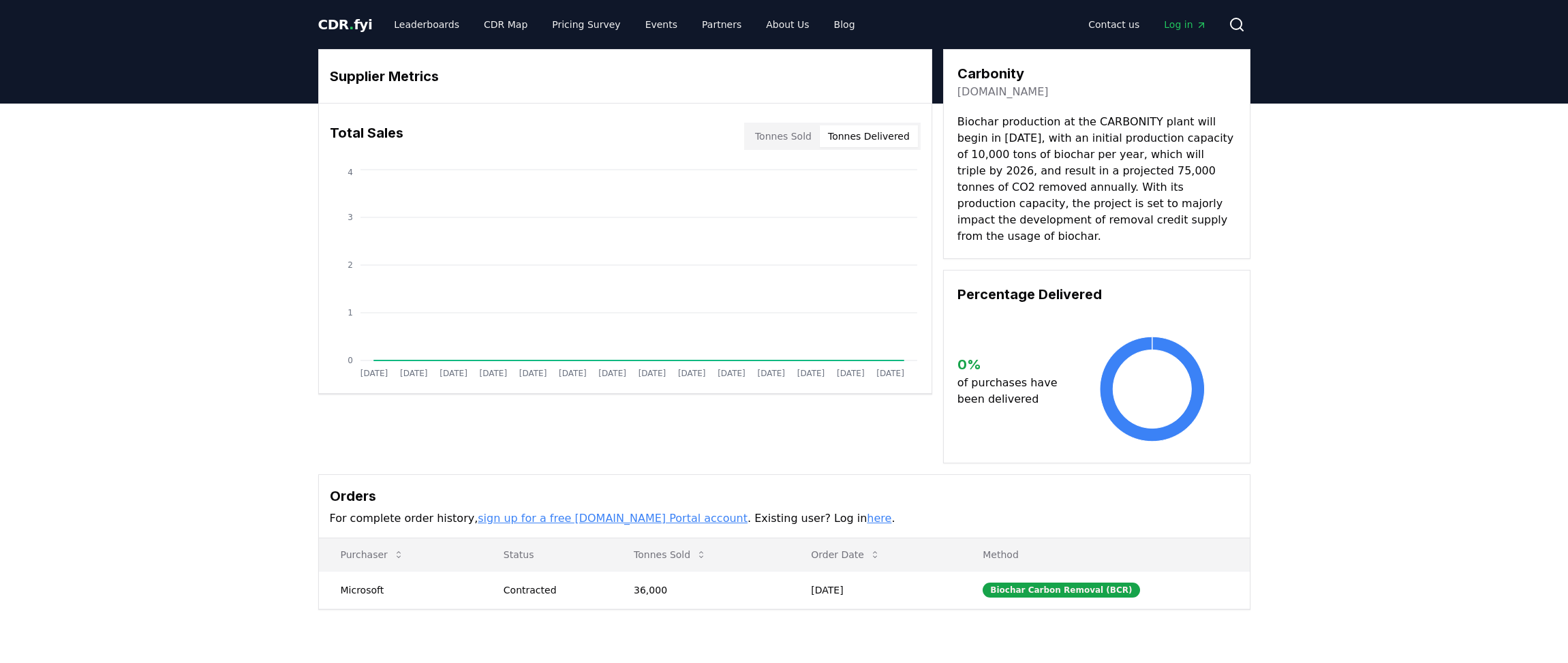
scroll to position [205, 0]
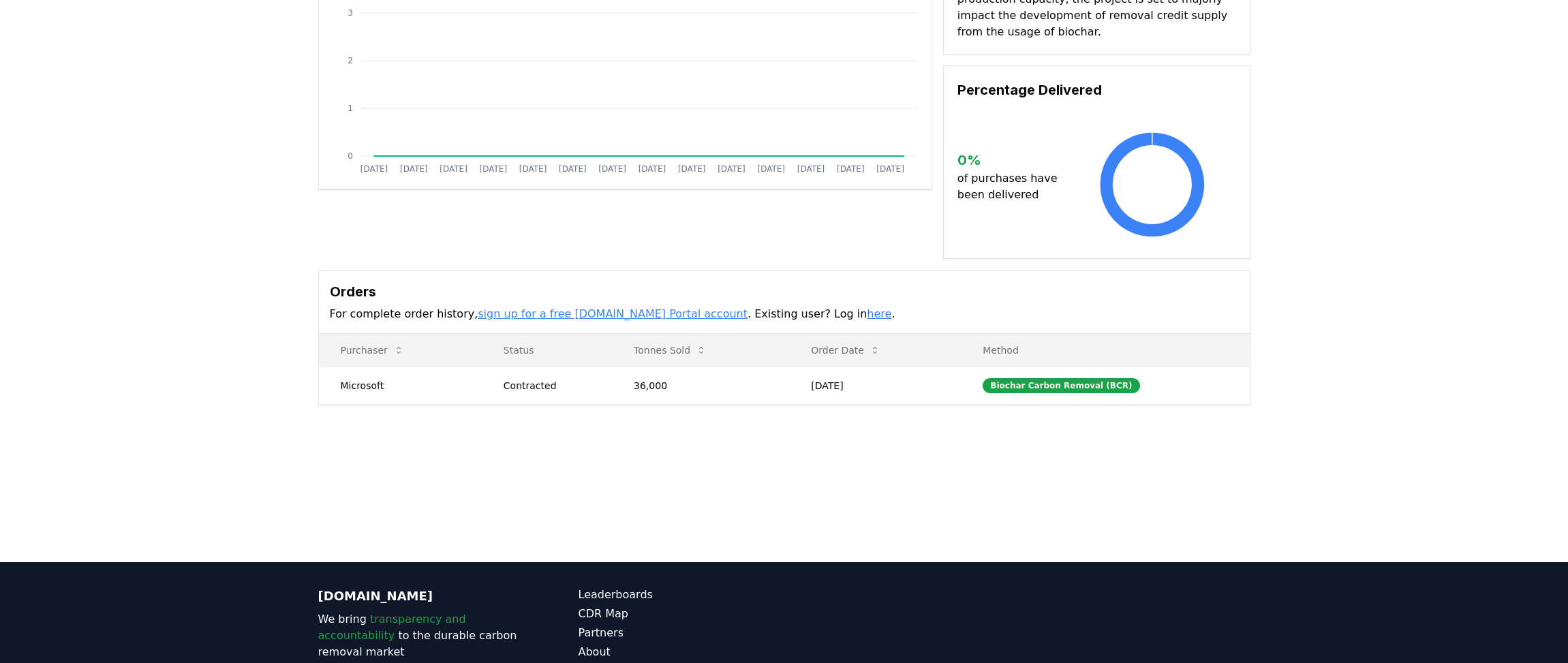
click at [958, 471] on main "Supplier Metrics Total Sales Tonnes Sold Tonnes Delivered Jan 2019 Jul 2019 Jan…" at bounding box center [784, 231] width 1568 height 663
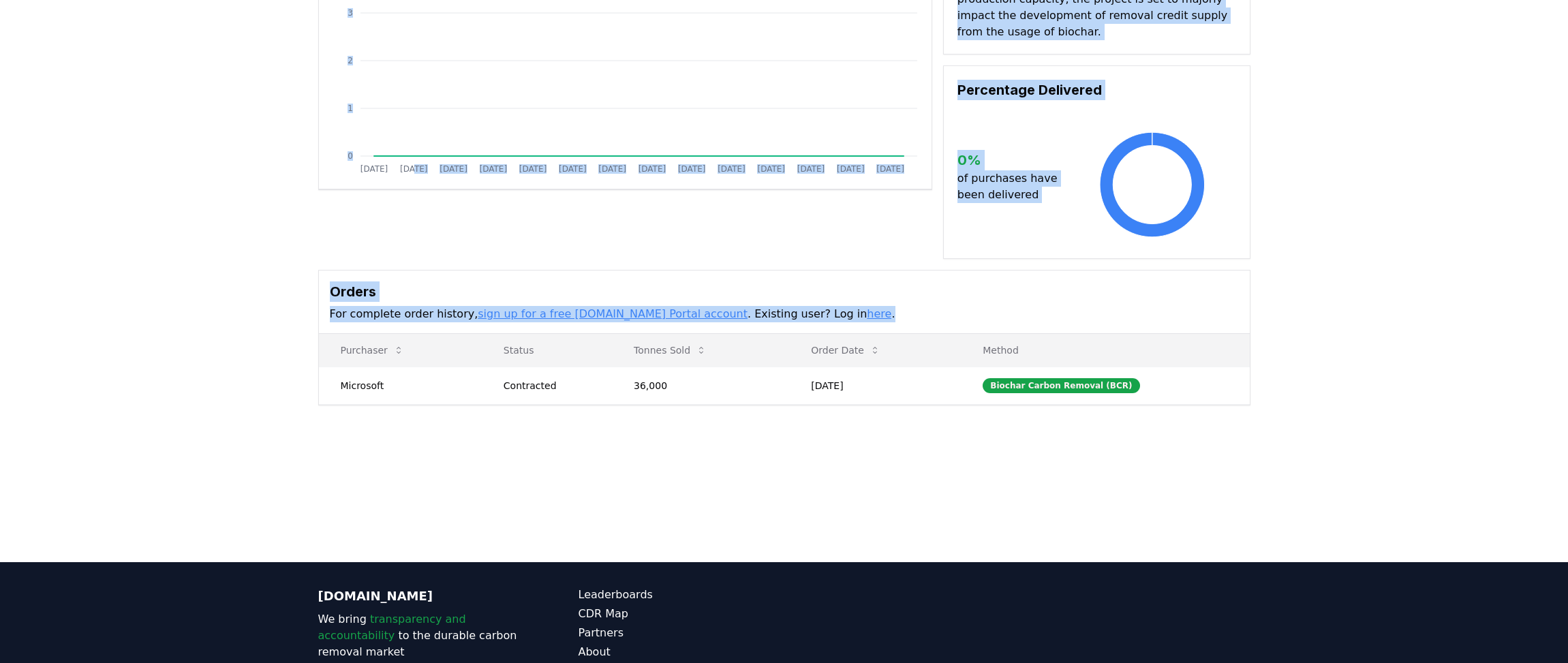
drag, startPoint x: 408, startPoint y: 248, endPoint x: 884, endPoint y: 478, distance: 528.7
click at [884, 478] on main "Supplier Metrics Total Sales Tonnes Sold Tonnes Delivered Jan 2019 Jul 2019 Jan…" at bounding box center [784, 231] width 1568 height 663
click at [887, 478] on main "Supplier Metrics Total Sales Tonnes Sold Tonnes Delivered Jan 2019 Jul 2019 Jan…" at bounding box center [784, 231] width 1568 height 663
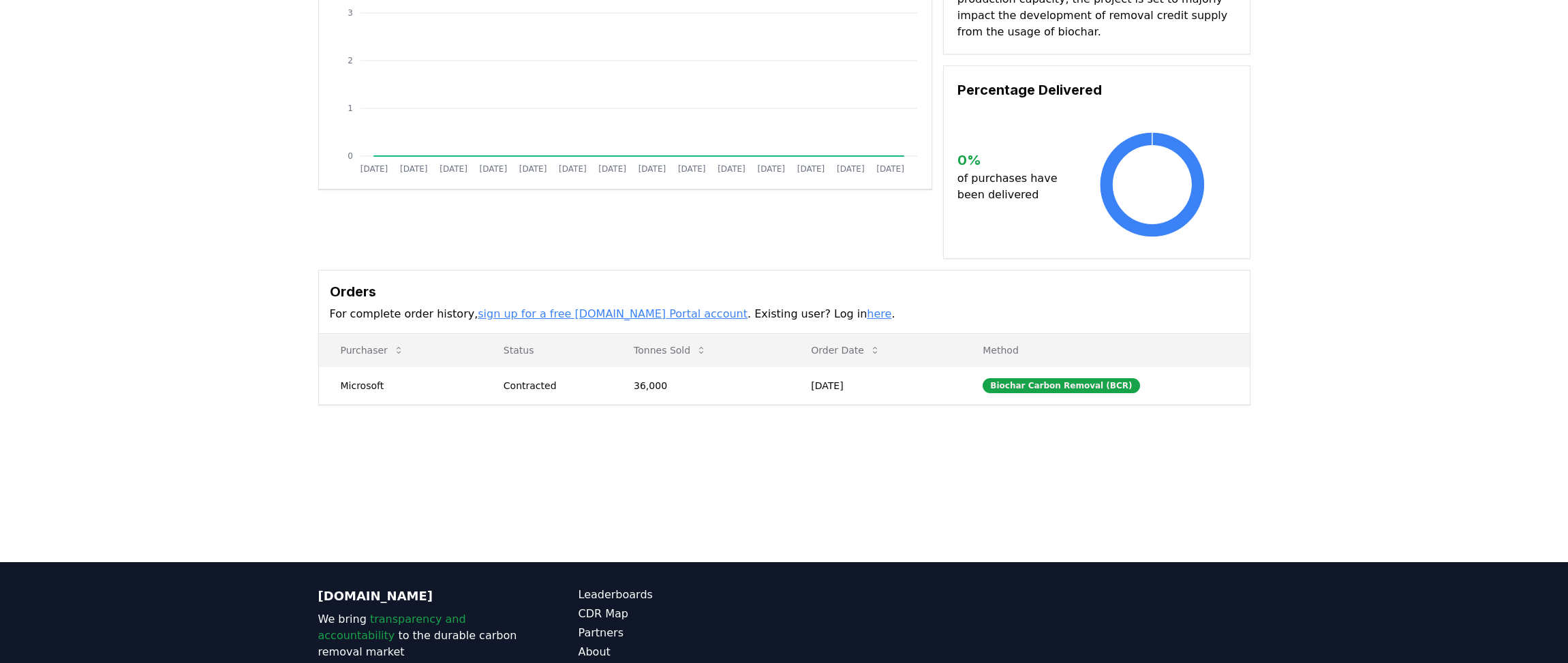
click at [865, 489] on main "Supplier Metrics Total Sales Tonnes Sold Tonnes Delivered Jan 2019 Jul 2019 Jan…" at bounding box center [784, 231] width 1568 height 663
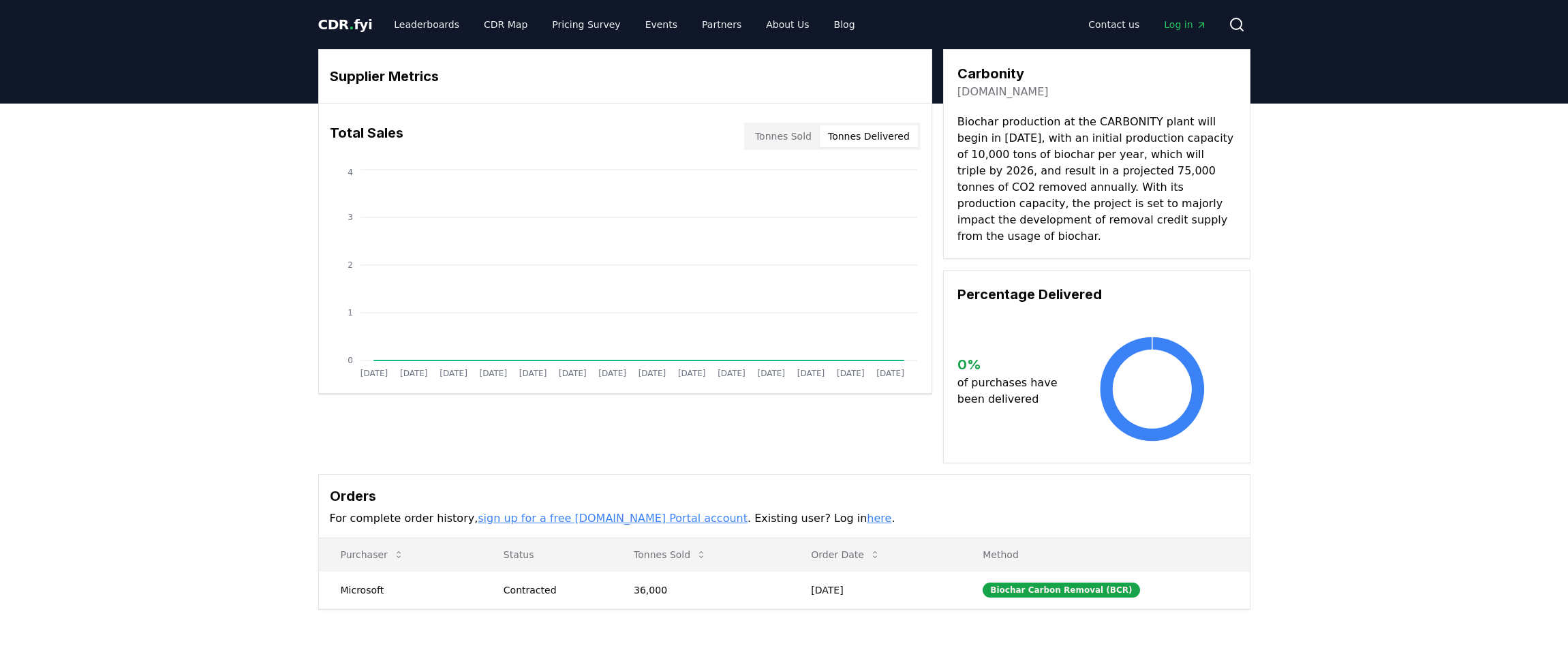
scroll to position [322, 0]
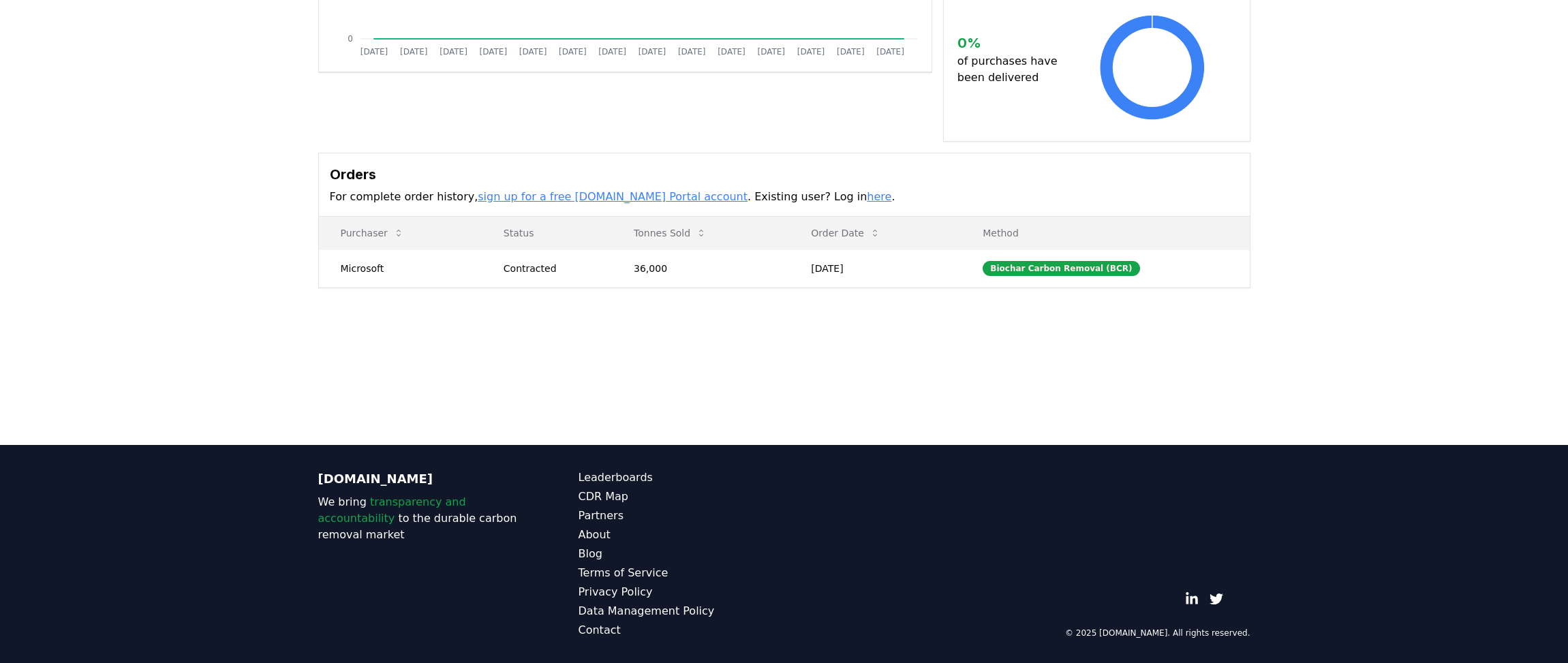
click at [688, 333] on main "Supplier Metrics Total Sales Tonnes Sold Tonnes Delivered Jan 2019 Jul 2019 Jan…" at bounding box center [784, 113] width 1568 height 663
click at [684, 355] on main "Supplier Metrics Total Sales Tonnes Sold Tonnes Delivered Jan 2019 Jul 2019 Jan…" at bounding box center [784, 113] width 1568 height 663
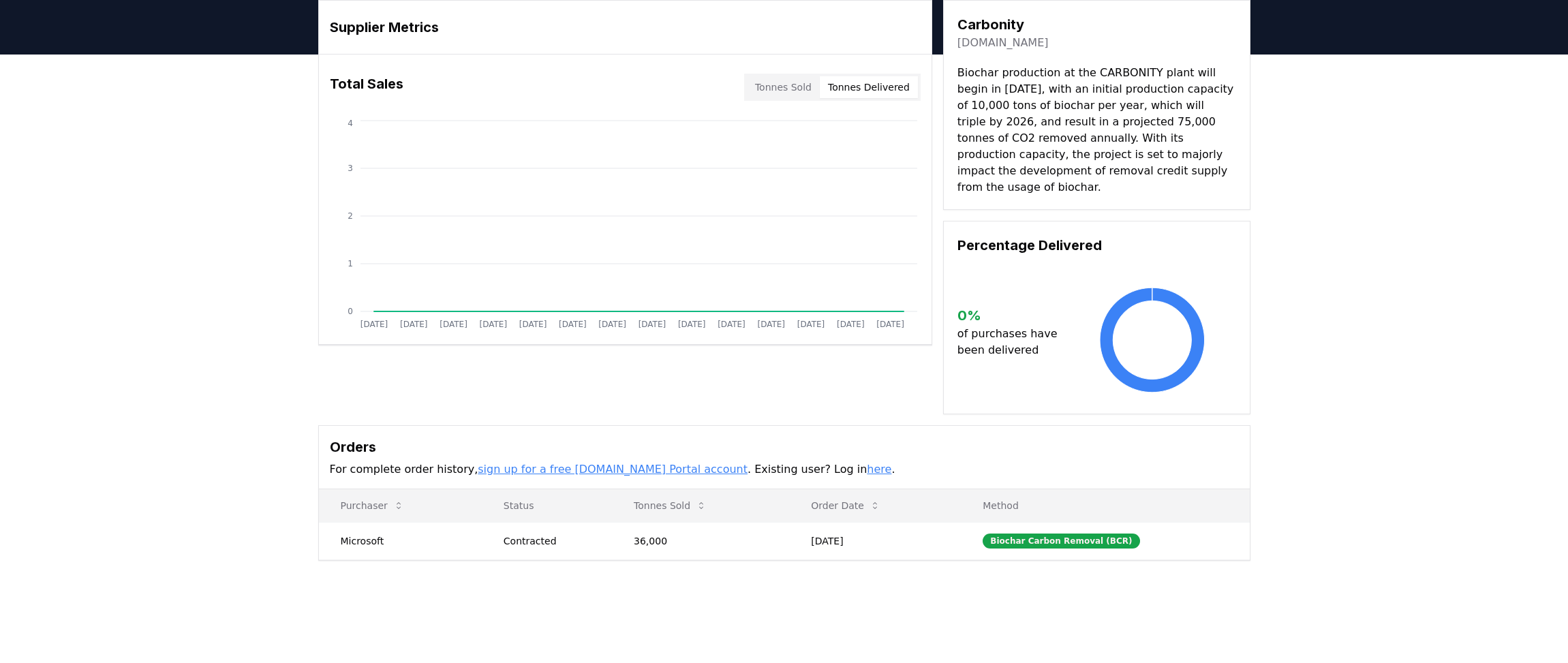
scroll to position [0, 0]
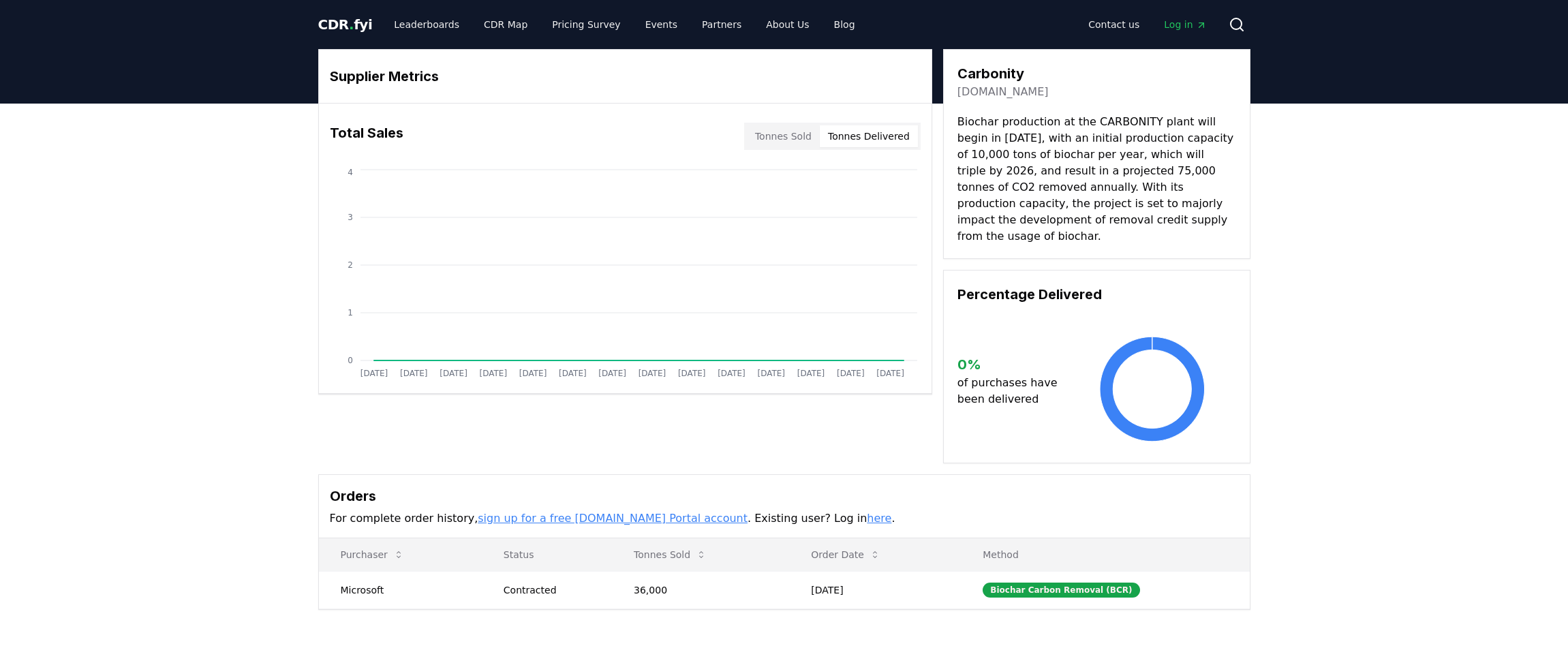
click at [866, 141] on button "Tonnes Delivered" at bounding box center [869, 136] width 98 height 22
click at [788, 141] on button "Tonnes Sold" at bounding box center [783, 136] width 73 height 22
click at [861, 138] on button "Tonnes Delivered" at bounding box center [869, 136] width 98 height 22
click at [797, 142] on button "Tonnes Sold" at bounding box center [783, 136] width 73 height 22
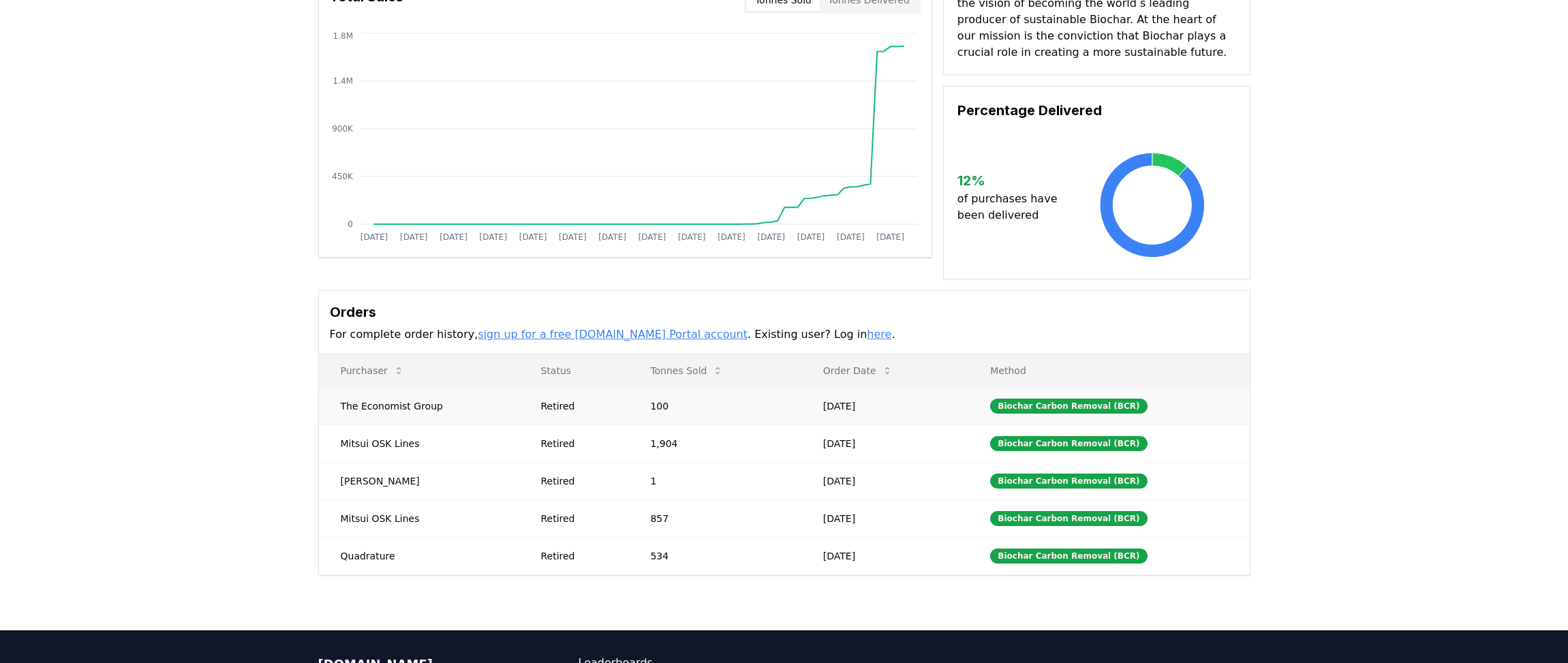
scroll to position [68, 0]
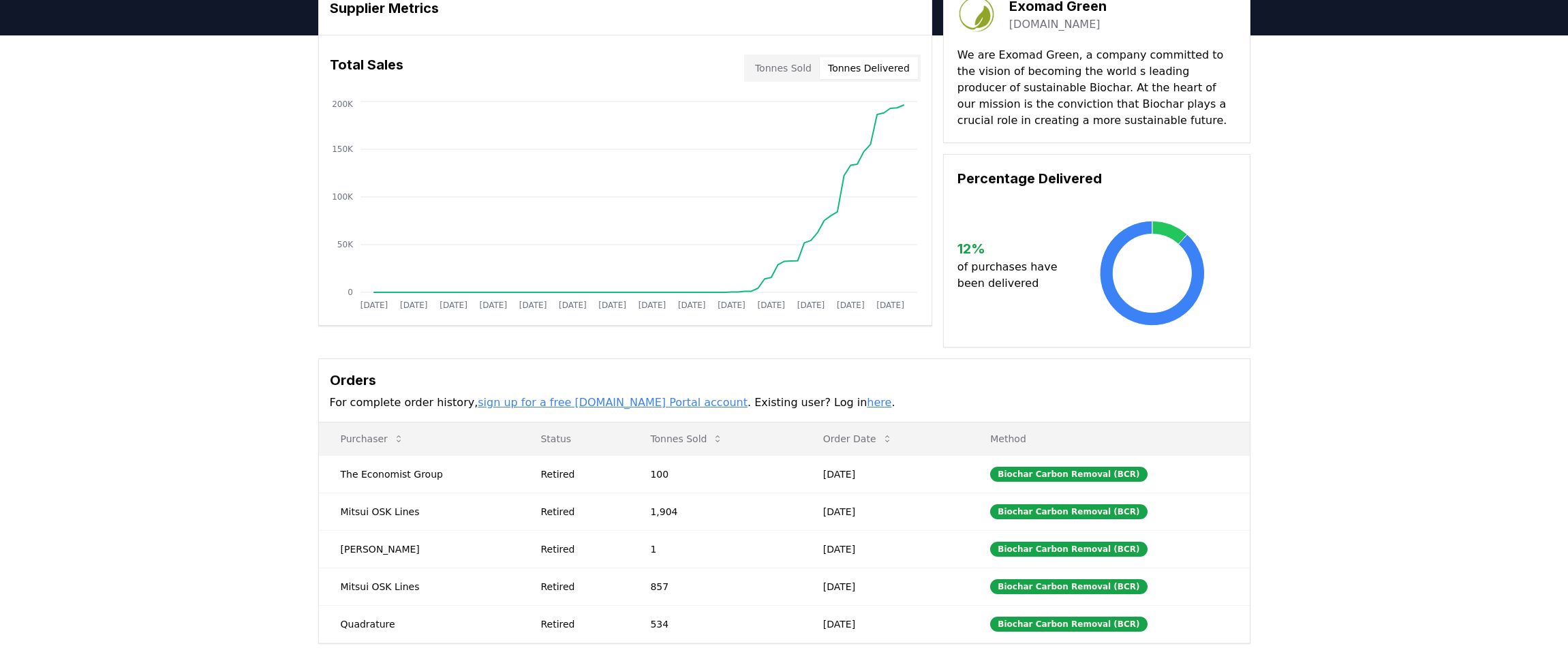
click at [877, 68] on button "Tonnes Delivered" at bounding box center [869, 68] width 98 height 22
click at [123, 322] on div "Supplier Metrics Total Sales Tonnes Sold Tonnes Delivered Jan 2019 Jul 2019 Jan…" at bounding box center [784, 367] width 1568 height 663
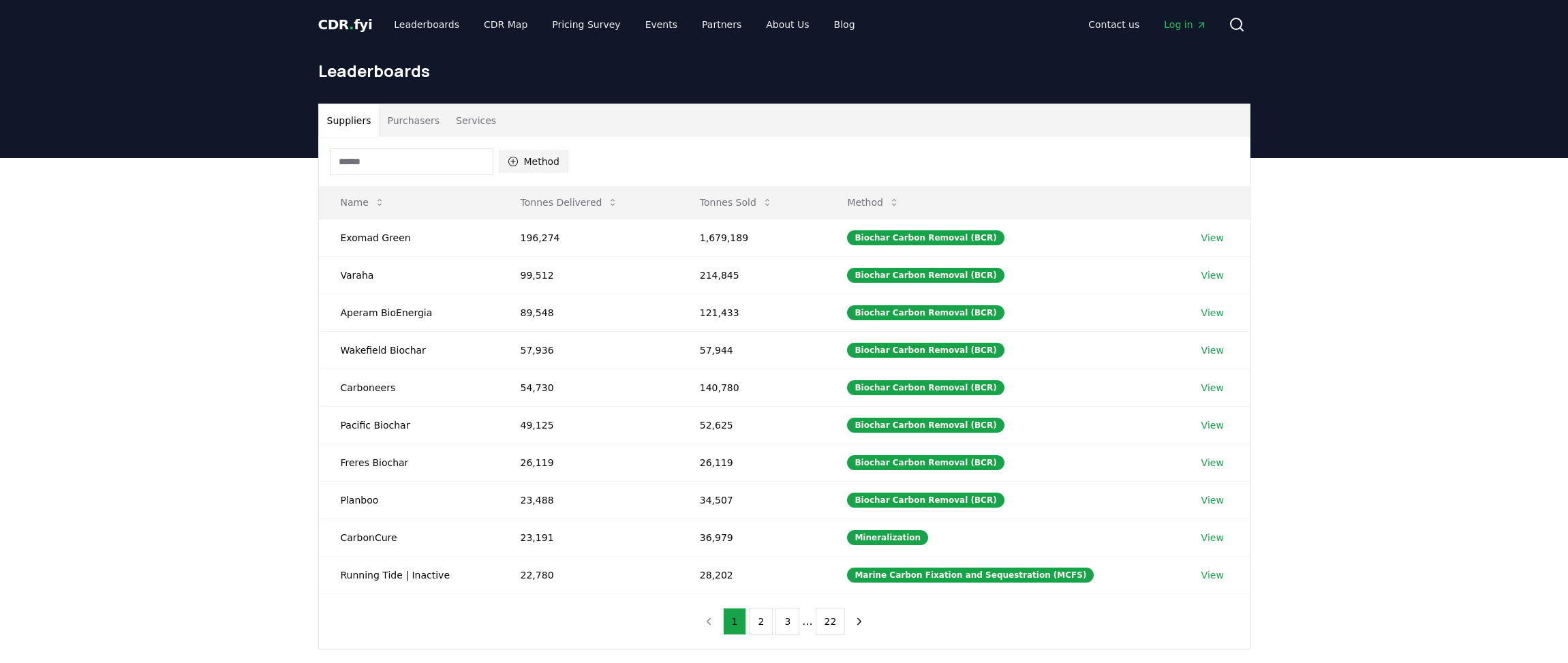
click at [553, 162] on button "Method" at bounding box center [534, 162] width 70 height 22
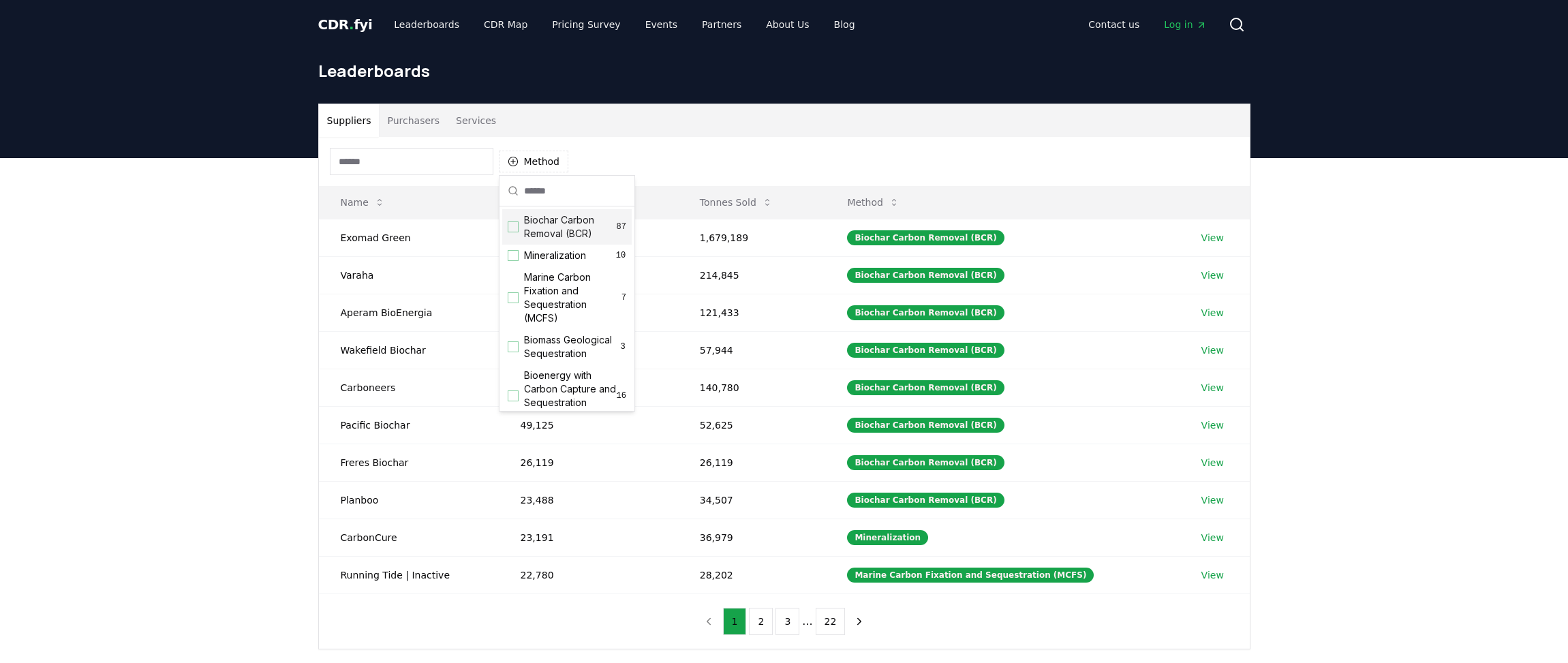
click at [514, 228] on div "Suggestions" at bounding box center [513, 227] width 11 height 11
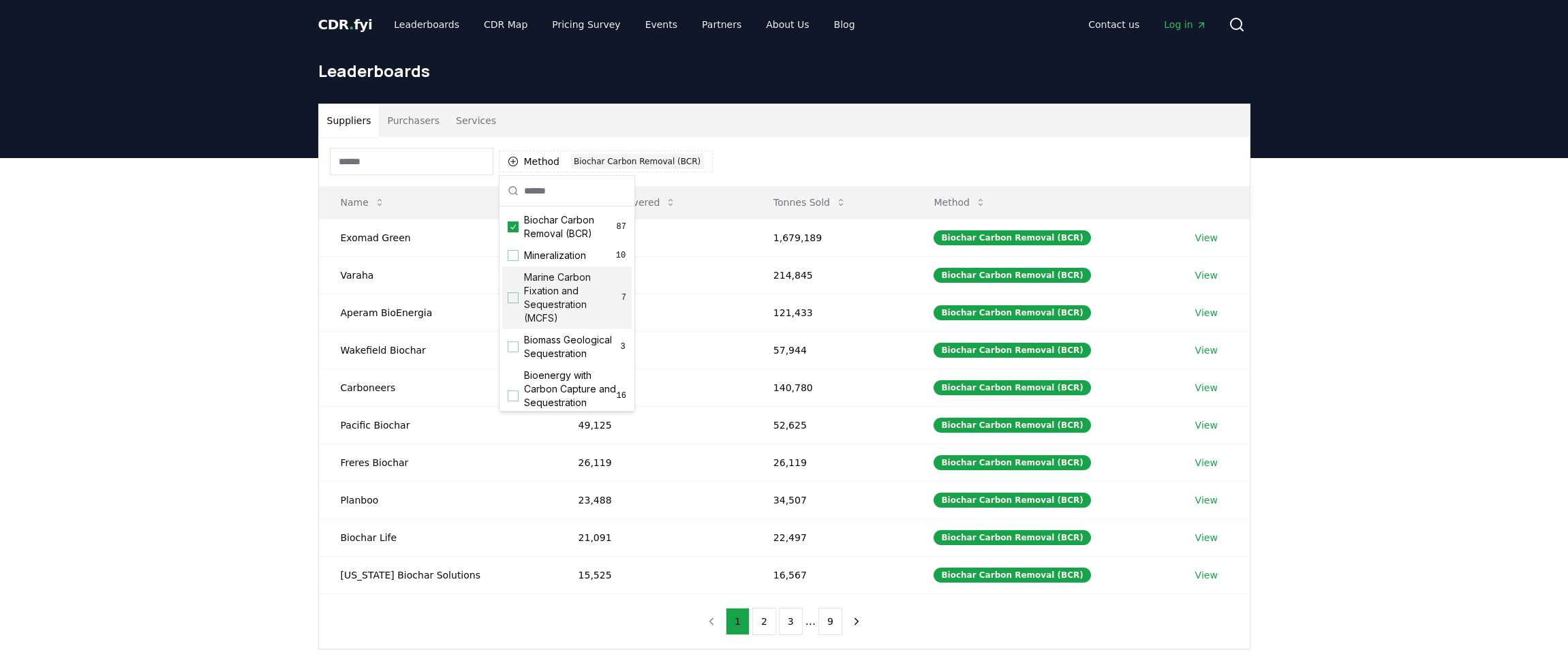
click at [225, 541] on div "Suppliers Purchasers Services Method 1 Biochar Carbon Removal (BCR) Name Tonnes…" at bounding box center [784, 431] width 1568 height 546
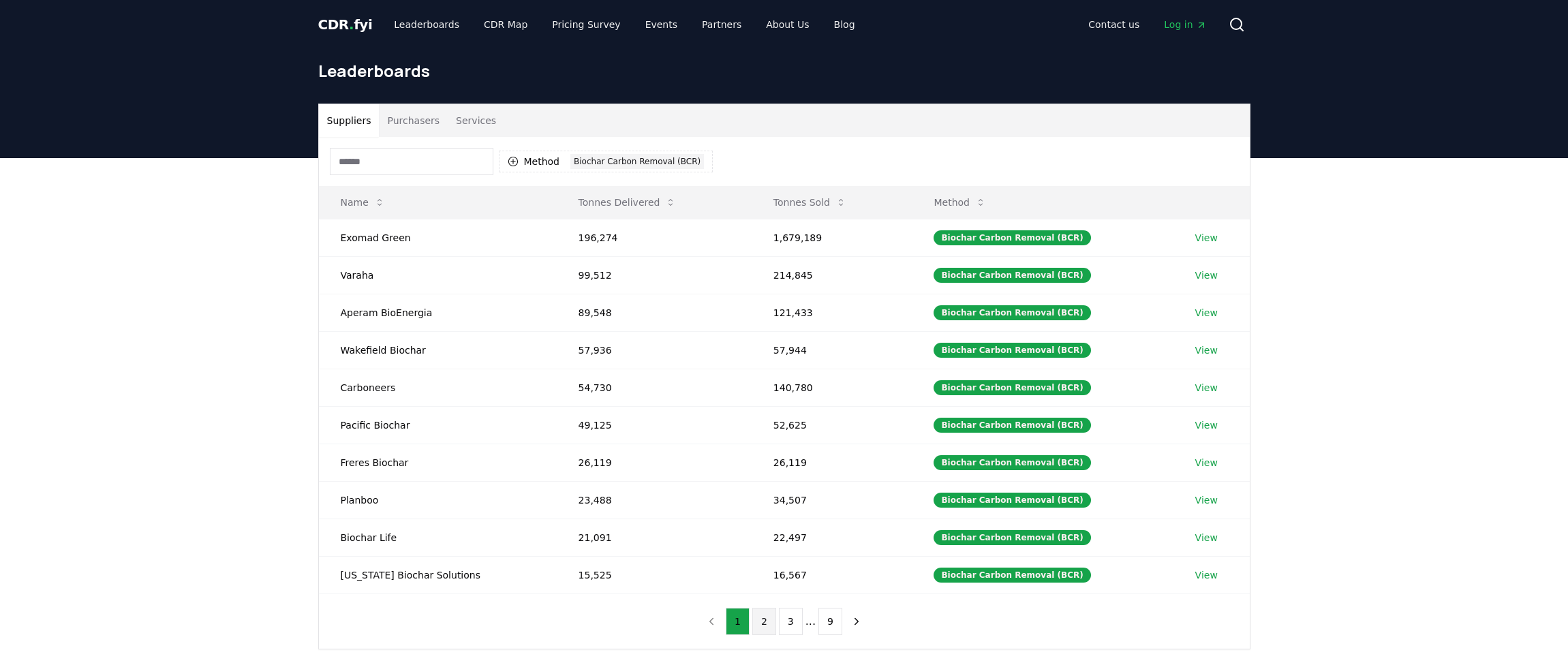
click at [764, 618] on button "2" at bounding box center [764, 621] width 24 height 27
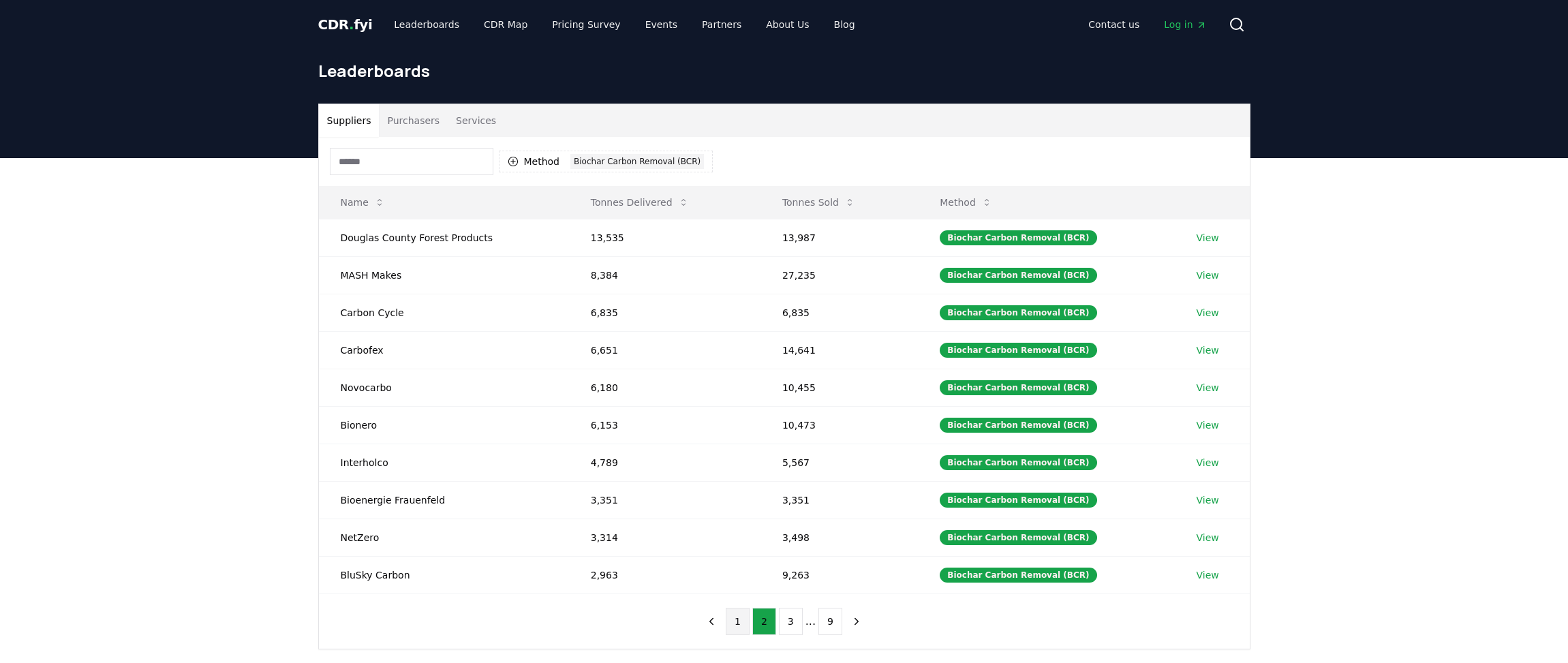
click at [734, 619] on button "1" at bounding box center [737, 621] width 24 height 27
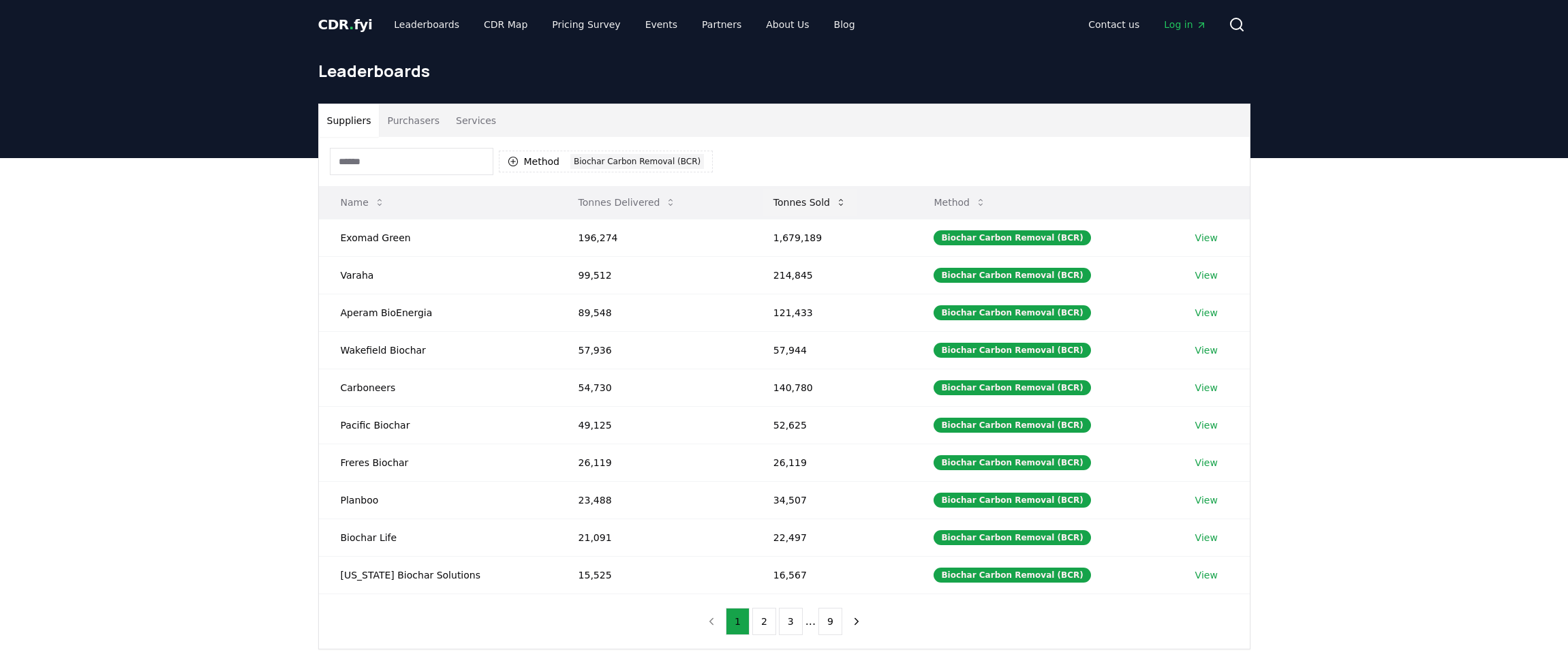
click at [835, 206] on icon at bounding box center [841, 202] width 11 height 11
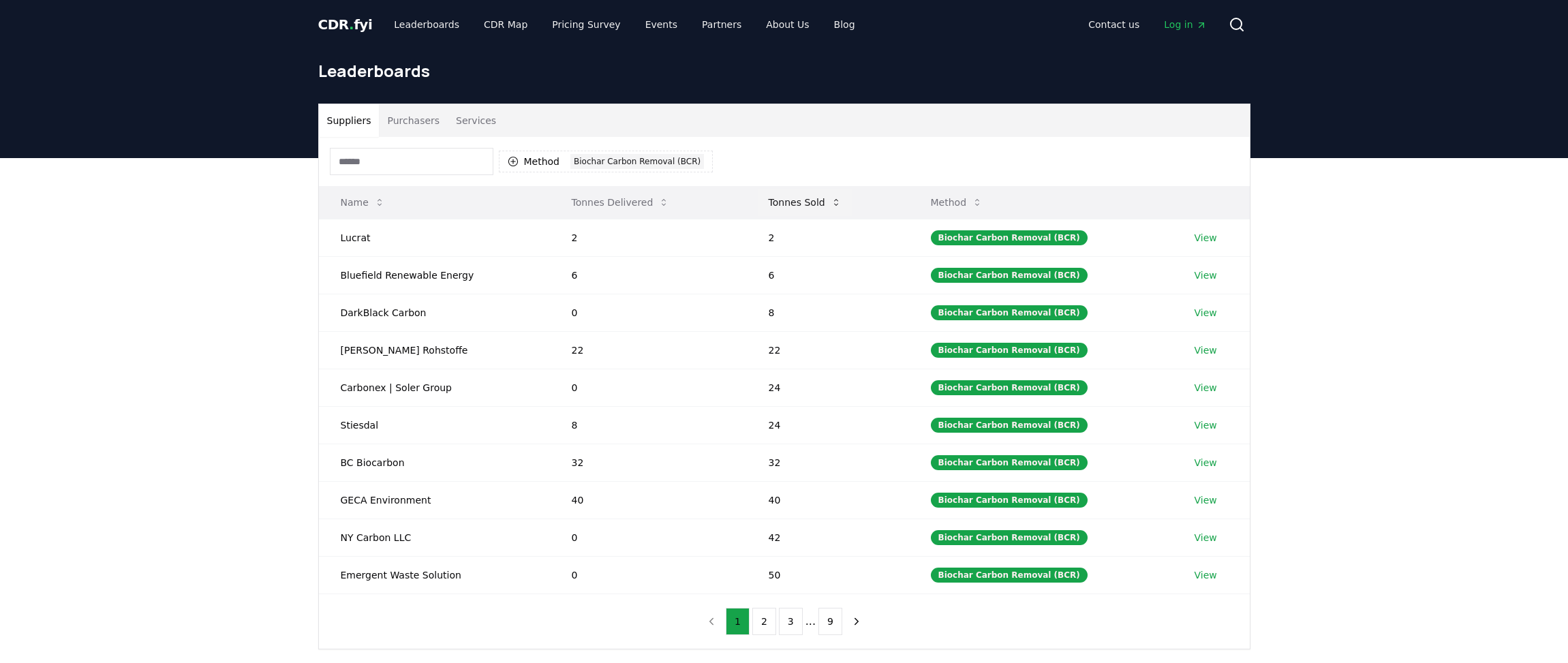
click at [827, 206] on button "Tonnes Sold" at bounding box center [804, 202] width 95 height 27
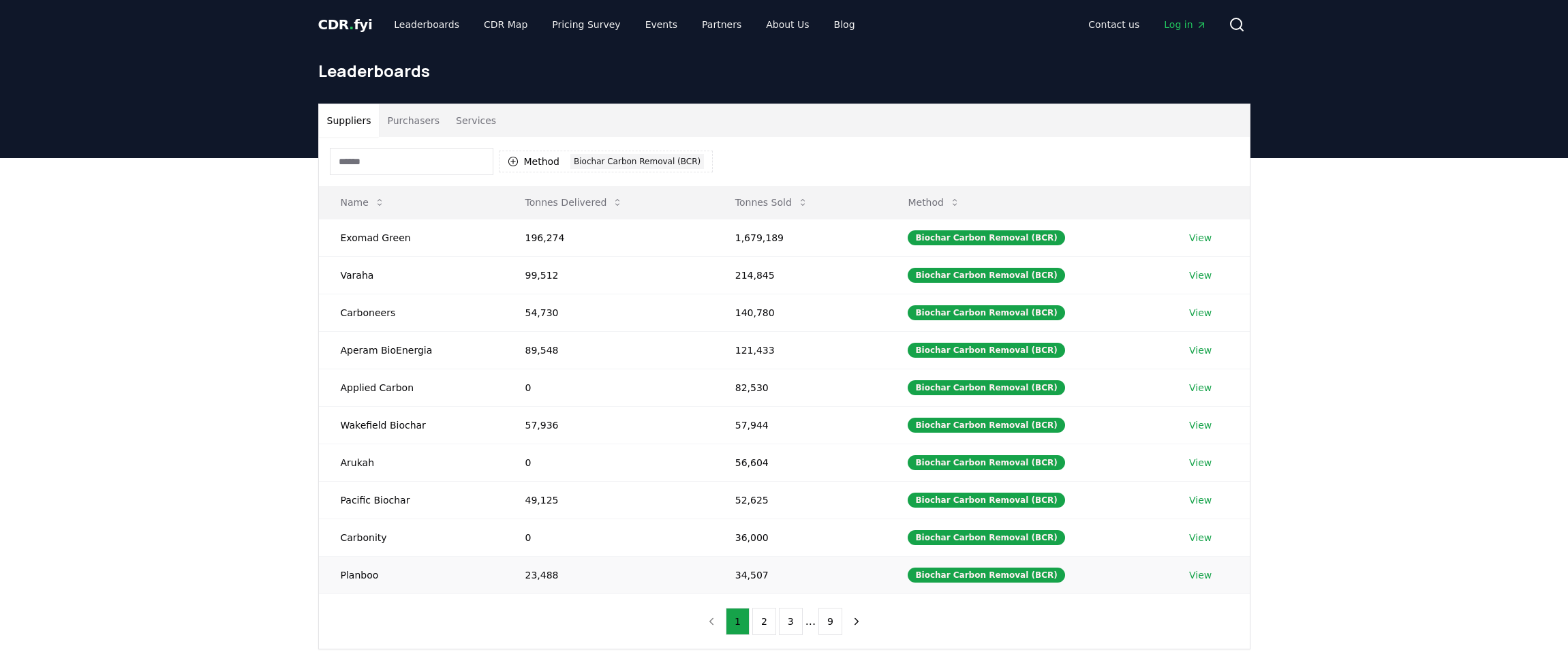
scroll to position [68, 0]
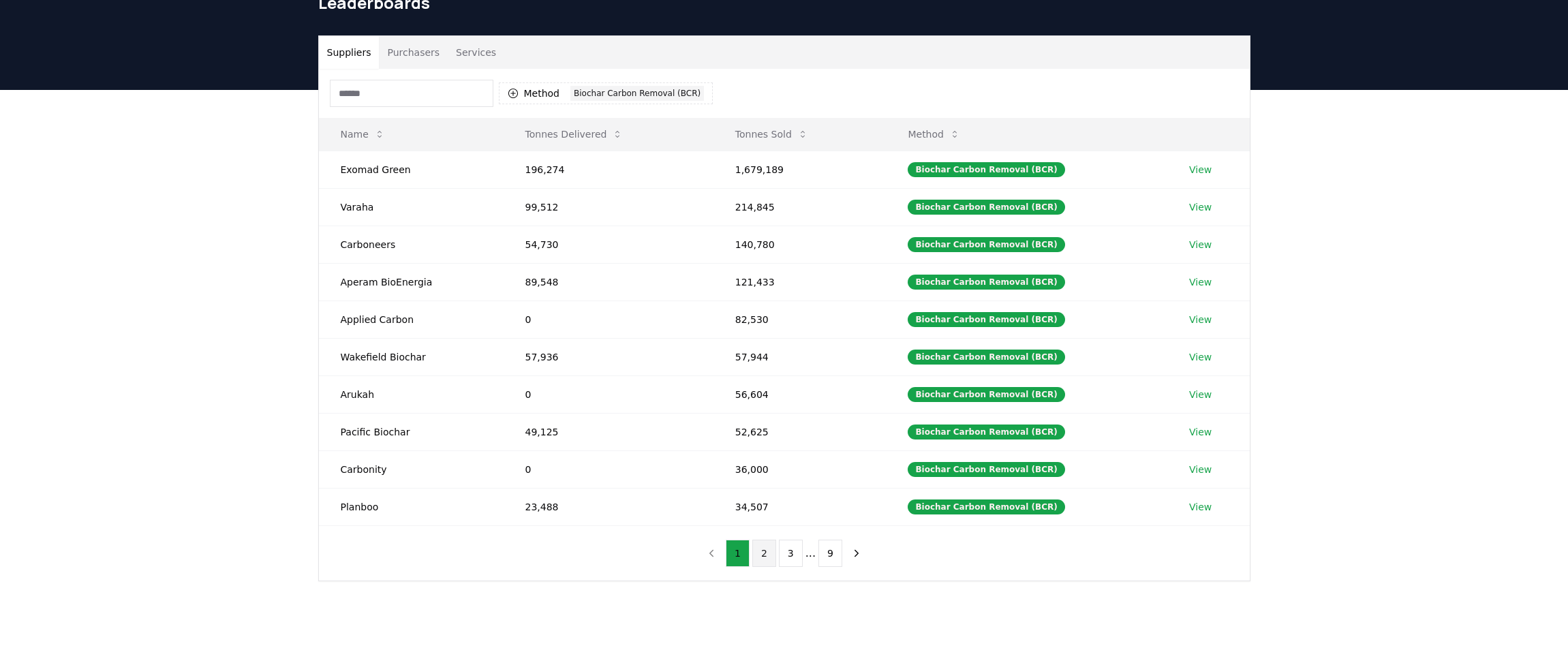
click at [765, 554] on button "2" at bounding box center [764, 553] width 24 height 27
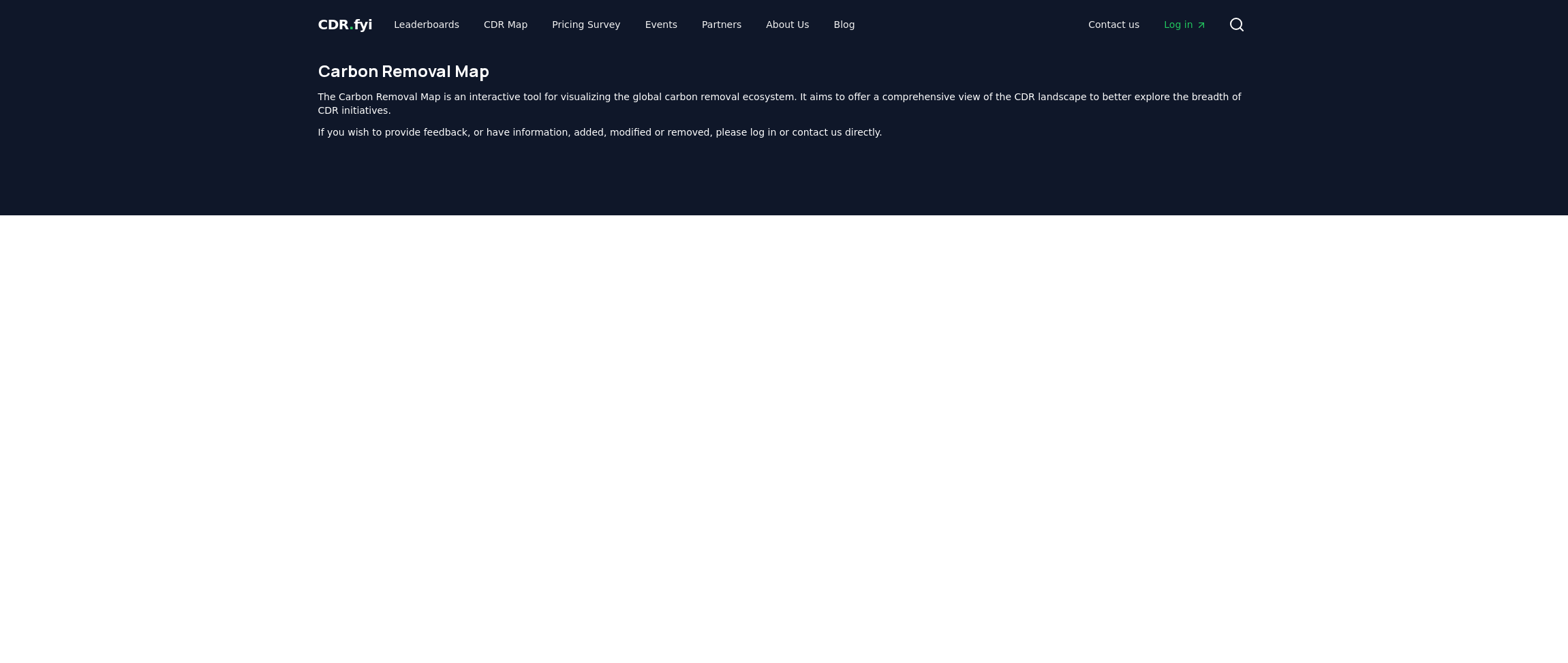
scroll to position [420, 0]
